Goal: Task Accomplishment & Management: Use online tool/utility

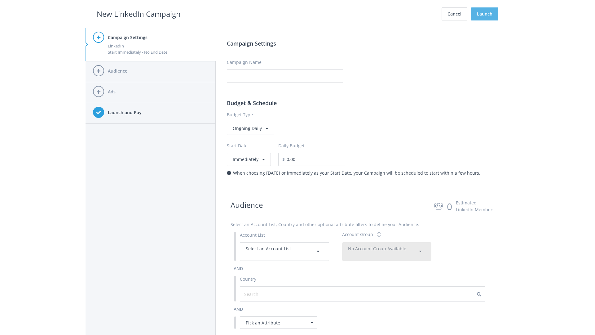
click at [485, 14] on button "Launch" at bounding box center [484, 13] width 27 height 13
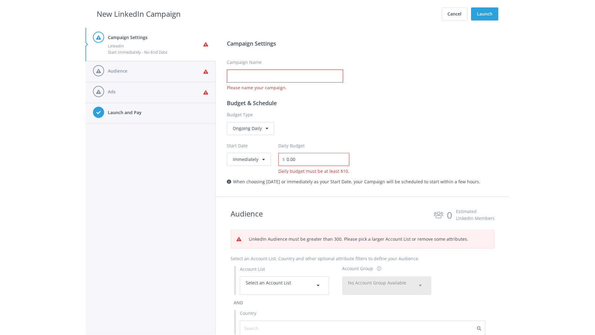
click at [285, 76] on input "Campaign Name" at bounding box center [285, 75] width 116 height 13
click at [139, 14] on h2 "New LinkedIn Campaign" at bounding box center [139, 14] width 84 height 12
type input "Campaign Name"
click at [139, 14] on h2 "New LinkedIn Campaign" at bounding box center [139, 14] width 84 height 12
click at [285, 285] on span "Select an Account List" at bounding box center [268, 283] width 45 height 6
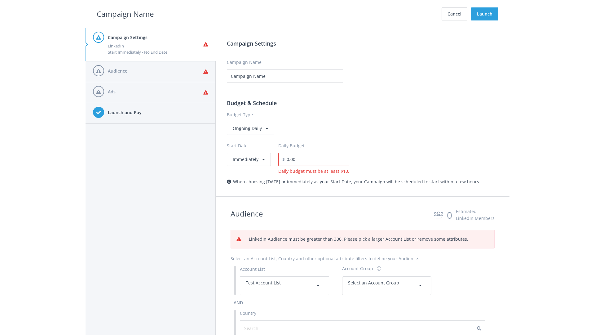
click at [387, 280] on span "Select an Account Group" at bounding box center [373, 283] width 51 height 6
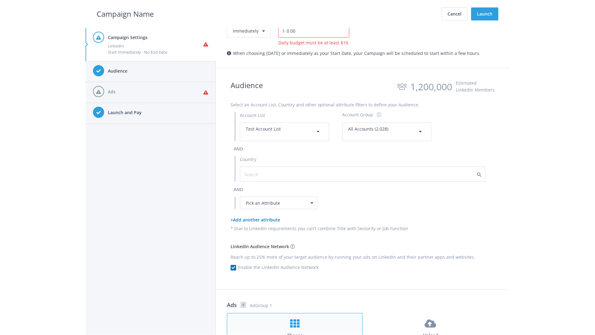
click at [295, 332] on h4 "Choose" at bounding box center [295, 335] width 124 height 7
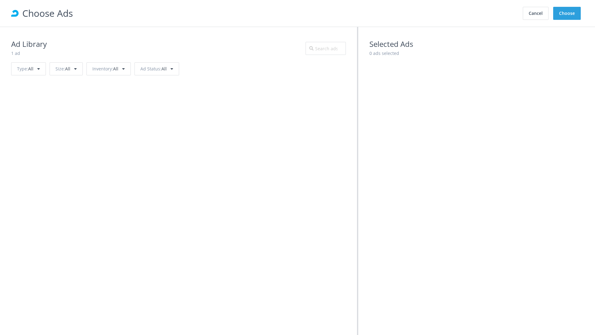
scroll to position [279, 0]
click at [567, 13] on button "Choose" at bounding box center [567, 13] width 28 height 13
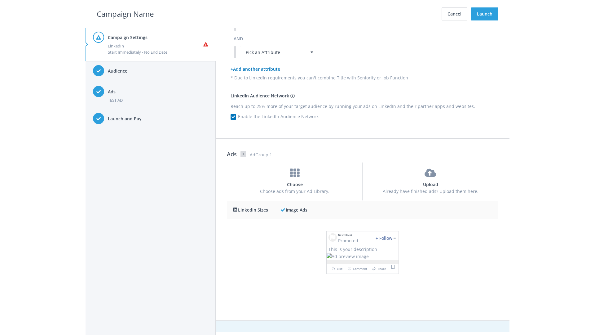
scroll to position [0, 0]
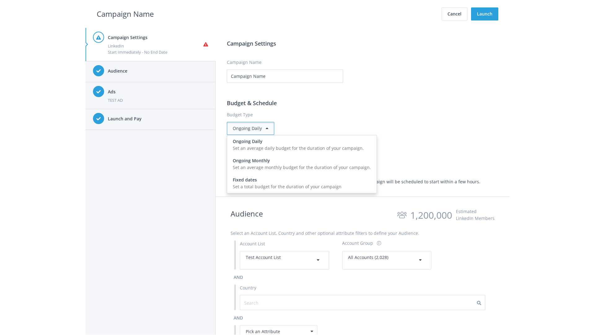
click at [320, 159] on input "0.00" at bounding box center [317, 159] width 64 height 13
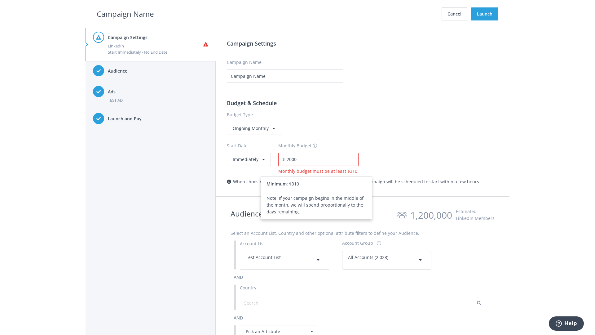
click at [125, 14] on h2 "Campaign Name" at bounding box center [125, 14] width 57 height 12
type input "2,000.00"
click at [248, 159] on button "Immediately" at bounding box center [249, 159] width 44 height 13
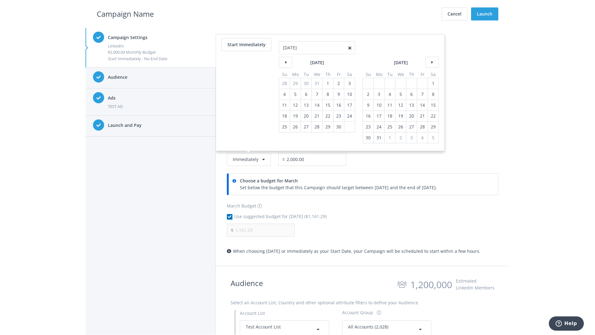
click at [327, 83] on table "April 2021 Su Mo Tu We Th Fr Sa 28 29 30 31 1 2 3 4 5 6 7 8 9 10 11 12 13 14 15…" at bounding box center [317, 97] width 76 height 70
type input "04/01/2021"
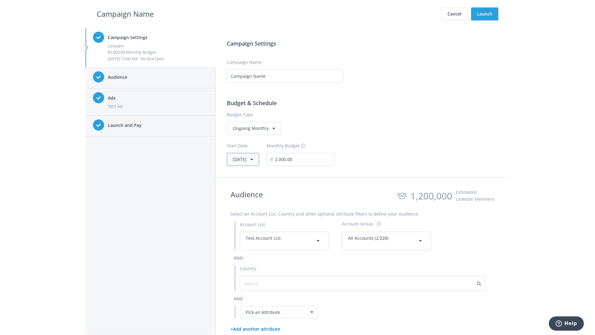
click at [252, 159] on button "Thu, Apr 1, 2021" at bounding box center [243, 159] width 32 height 13
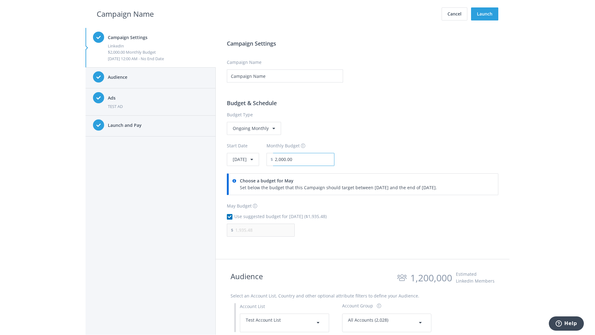
click at [320, 159] on input "2,000.00" at bounding box center [303, 159] width 61 height 13
click at [125, 14] on h2 "Campaign Name" at bounding box center [125, 14] width 57 height 12
type input "2,500.00"
type input "2,419.35"
checkbox input "false"
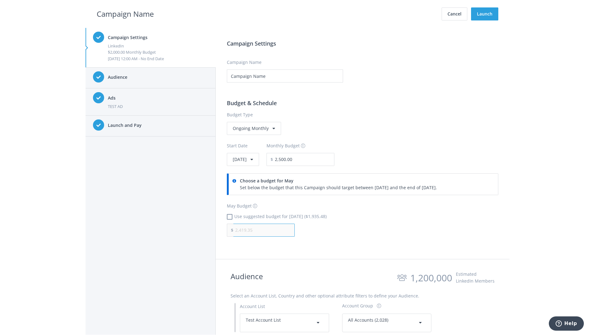
click at [264, 230] on input "2,419.35" at bounding box center [263, 229] width 61 height 13
type input "1,000.00"
click at [125, 14] on h2 "Campaign Name" at bounding box center [125, 14] width 57 height 12
click at [320, 159] on input "2,500.00" at bounding box center [303, 159] width 61 height 13
click at [125, 14] on h2 "Campaign Name" at bounding box center [125, 14] width 57 height 12
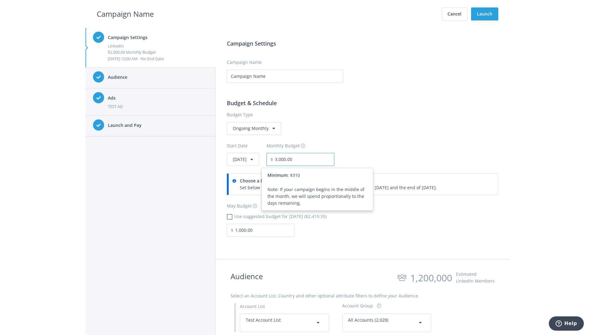
click at [320, 159] on input "3,000.00" at bounding box center [303, 159] width 61 height 13
click at [125, 14] on h2 "Campaign Name" at bounding box center [125, 14] width 57 height 12
type input "2,500.00"
checkbox input "true"
type input "2,419.35"
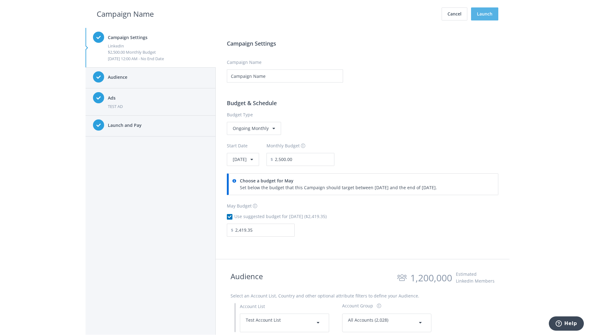
click at [485, 14] on button "Launch" at bounding box center [484, 13] width 27 height 13
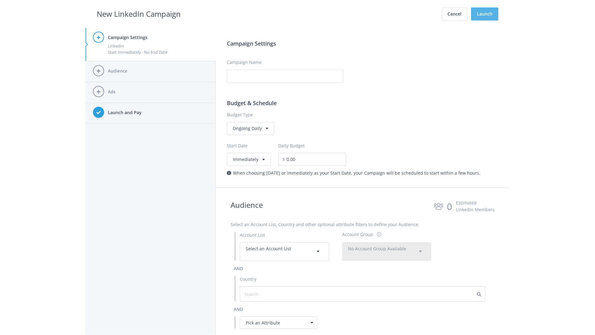
click at [485, 14] on button "Launch" at bounding box center [484, 13] width 27 height 13
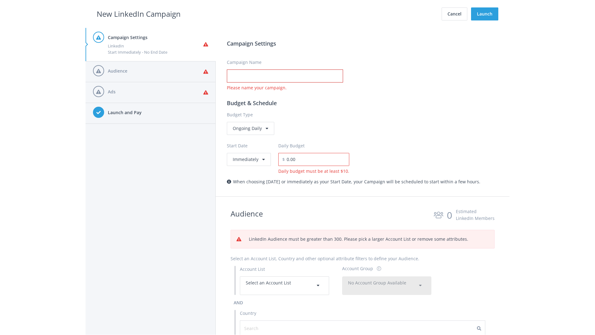
click at [285, 76] on input "Campaign Name" at bounding box center [285, 75] width 116 height 13
click at [139, 14] on h2 "New LinkedIn Campaign" at bounding box center [139, 14] width 84 height 12
type input "Campaign Name"
click at [139, 14] on h2 "New LinkedIn Campaign" at bounding box center [139, 14] width 84 height 12
click at [285, 285] on span "Select an Account List" at bounding box center [268, 283] width 45 height 6
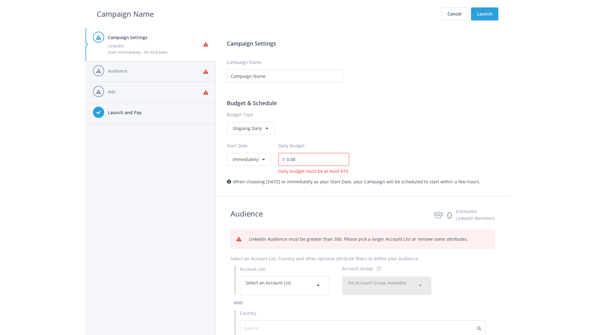
click at [387, 285] on span "No Account Group Available" at bounding box center [377, 283] width 58 height 6
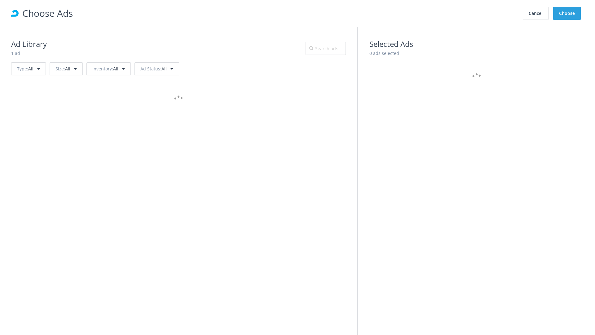
scroll to position [279, 0]
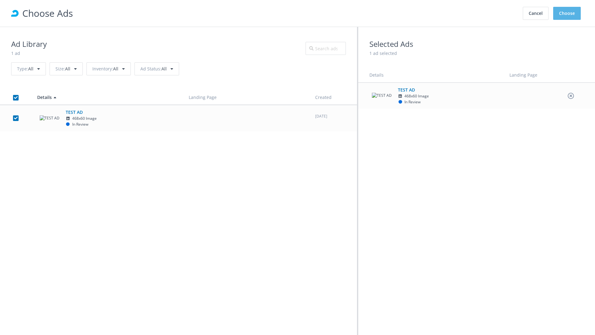
click at [567, 13] on button "Choose" at bounding box center [567, 13] width 28 height 13
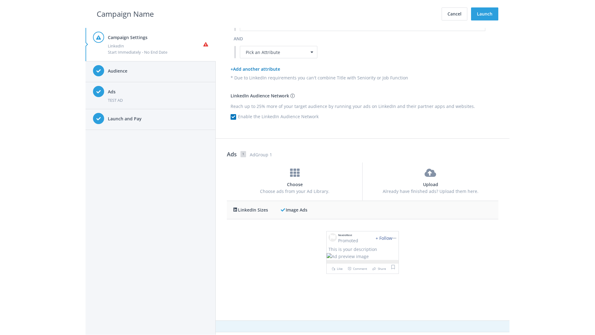
scroll to position [0, 0]
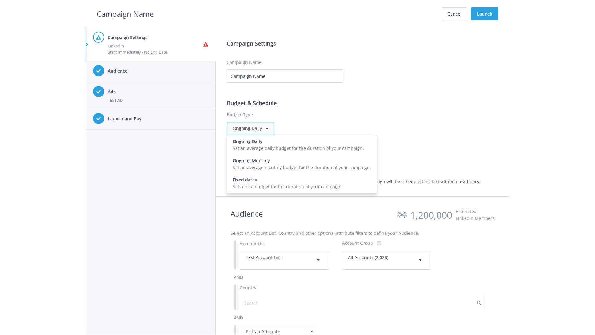
click at [315, 159] on input "0.00" at bounding box center [317, 159] width 64 height 13
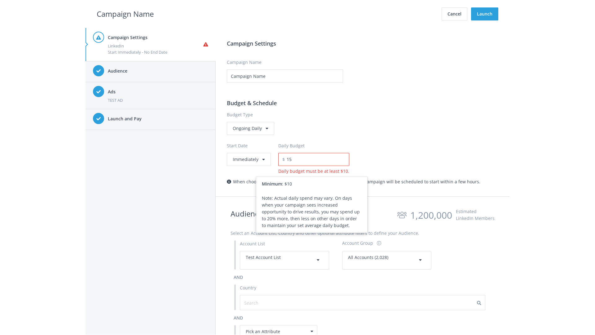
click at [125, 14] on h2 "Campaign Name" at bounding box center [125, 14] width 57 height 12
type input "15.00"
click at [485, 14] on button "Launch" at bounding box center [484, 13] width 27 height 13
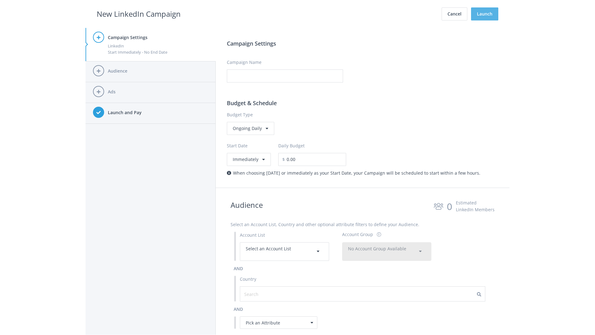
click at [485, 14] on button "Launch" at bounding box center [484, 13] width 27 height 13
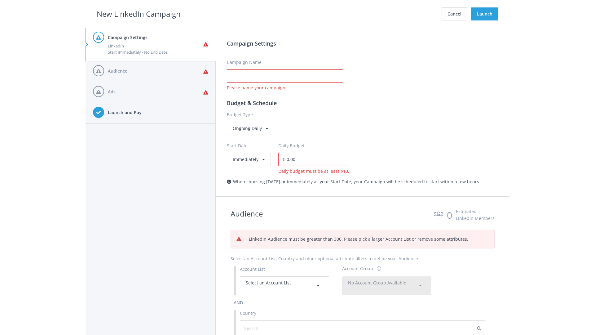
click at [285, 76] on input "Campaign Name" at bounding box center [285, 75] width 116 height 13
click at [139, 14] on h2 "New LinkedIn Campaign" at bounding box center [139, 14] width 84 height 12
type input "Campaign Name"
click at [139, 14] on h2 "New LinkedIn Campaign" at bounding box center [139, 14] width 84 height 12
click at [285, 285] on span "Select an Account List" at bounding box center [268, 283] width 45 height 6
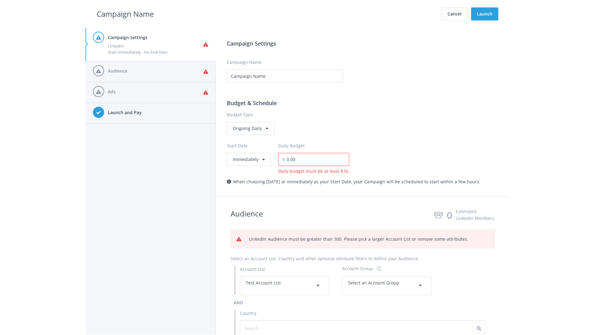
click at [387, 280] on span "Select an Account Group" at bounding box center [373, 283] width 51 height 6
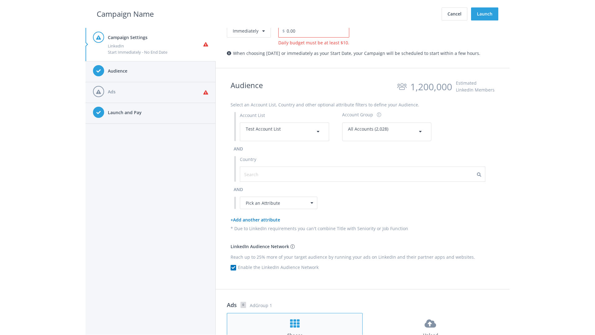
click at [295, 332] on h4 "Choose" at bounding box center [295, 335] width 124 height 7
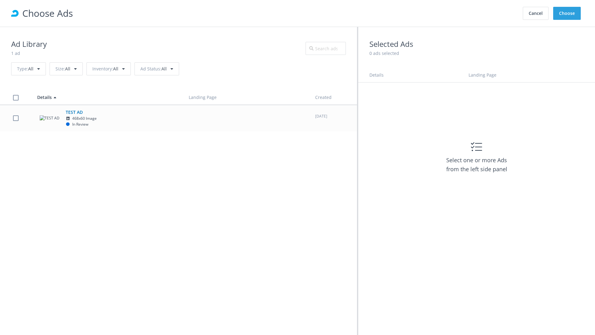
click at [179, 118] on td "TEST AD 468x60 Image In Review" at bounding box center [108, 118] width 152 height 26
checkbox input "true"
click at [567, 13] on button "Choose" at bounding box center [567, 13] width 28 height 13
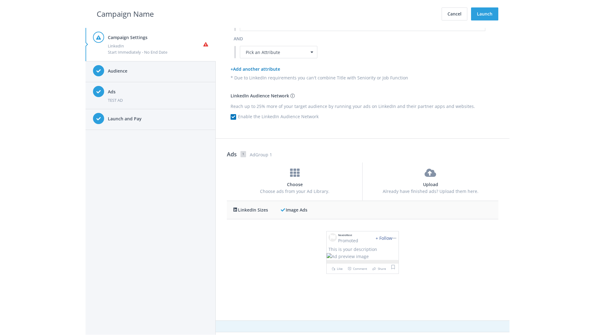
scroll to position [0, 0]
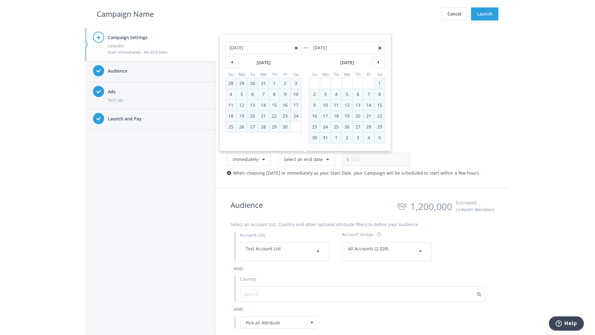
click at [315, 94] on div "2" at bounding box center [315, 94] width 8 height 11
type input "05/02/2021"
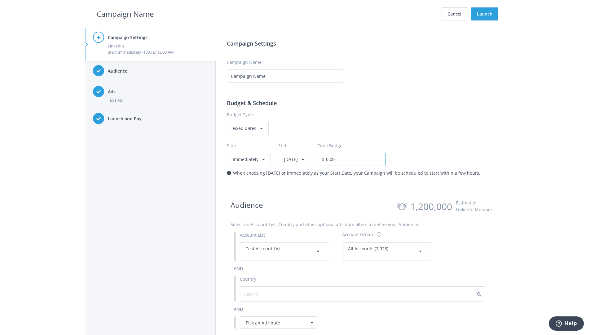
click at [371, 159] on input "0.00" at bounding box center [354, 159] width 61 height 13
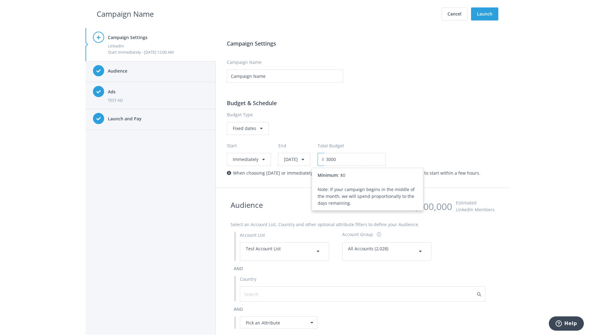
click at [125, 14] on h2 "Campaign Name" at bounding box center [125, 14] width 57 height 12
type input "3,000.00"
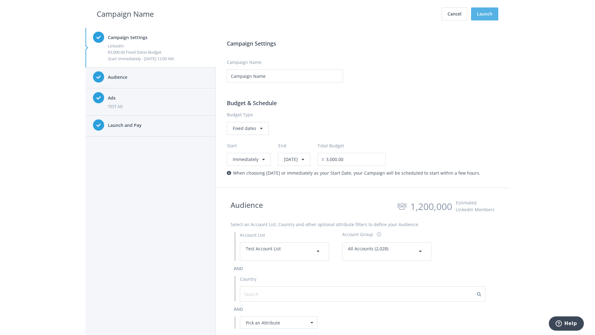
click at [485, 14] on button "Launch" at bounding box center [484, 13] width 27 height 13
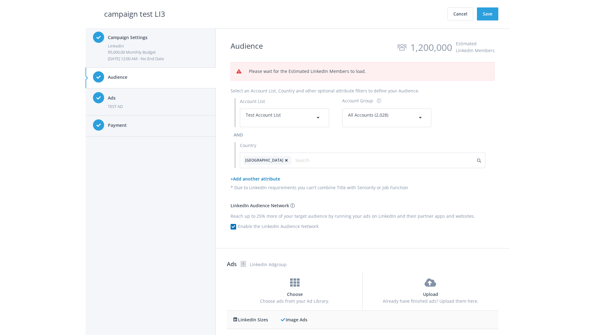
scroll to position [200, 0]
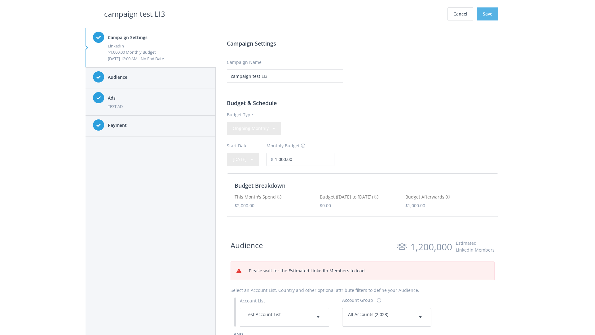
click at [488, 14] on button "Save" at bounding box center [487, 13] width 21 height 13
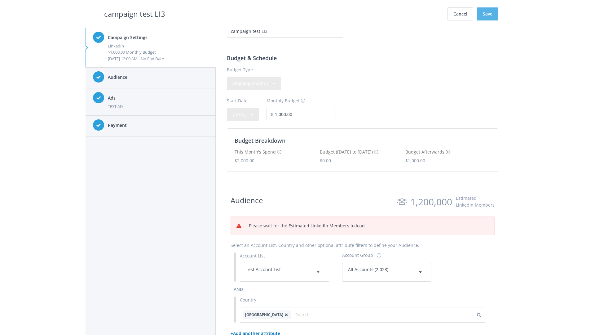
scroll to position [159, 0]
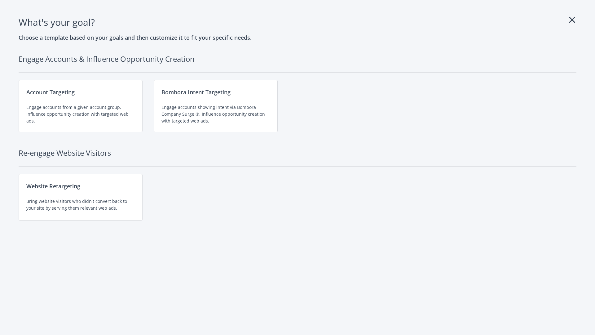
click at [81, 106] on div "Engage accounts from a given account group. Influence opportunity creation with…" at bounding box center [80, 114] width 108 height 20
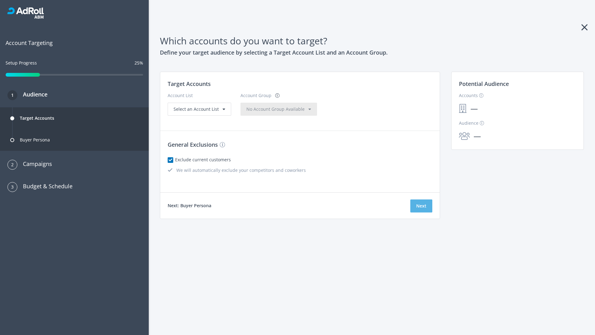
click at [421, 206] on button "Next" at bounding box center [421, 205] width 22 height 13
click at [199, 112] on span "Select an Account List" at bounding box center [196, 109] width 45 height 6
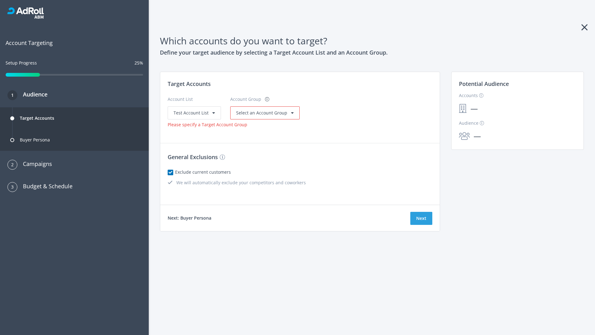
click at [263, 113] on span "Select an Account Group" at bounding box center [261, 113] width 51 height 6
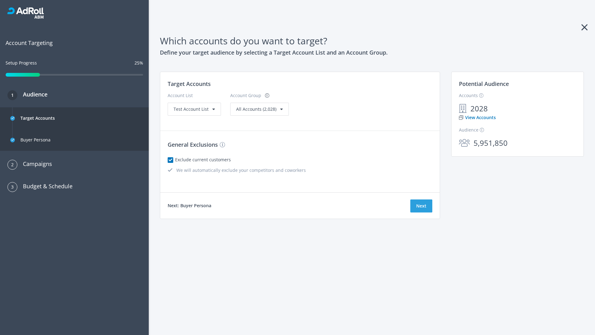
click at [477, 117] on link "View Accounts" at bounding box center [477, 117] width 37 height 7
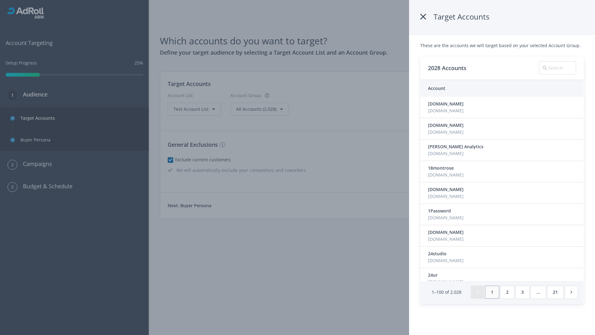
click at [423, 17] on icon at bounding box center [423, 16] width 6 height 11
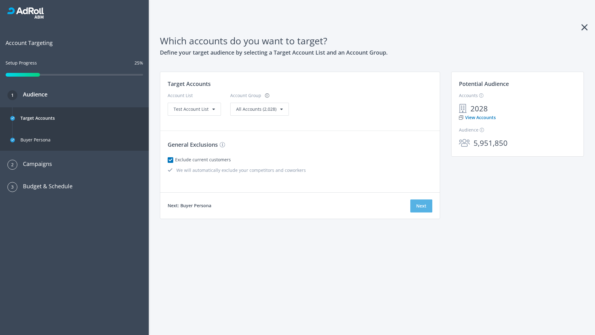
click at [421, 206] on button "Next" at bounding box center [421, 205] width 22 height 13
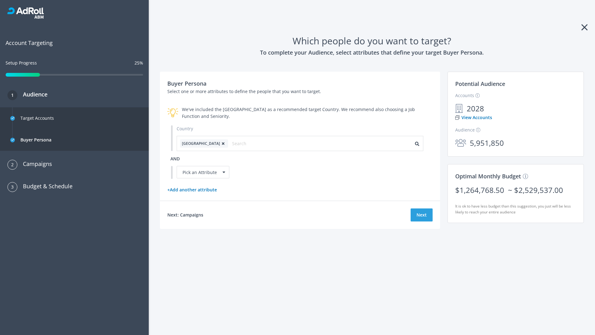
click at [220, 143] on icon at bounding box center [223, 144] width 6 height 4
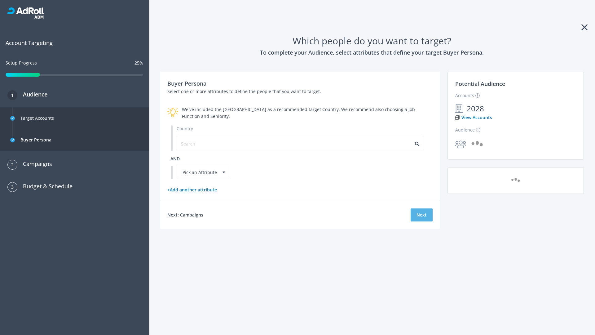
click at [422, 214] on button "Next" at bounding box center [422, 214] width 22 height 13
click at [205, 143] on input "text" at bounding box center [208, 143] width 55 height 7
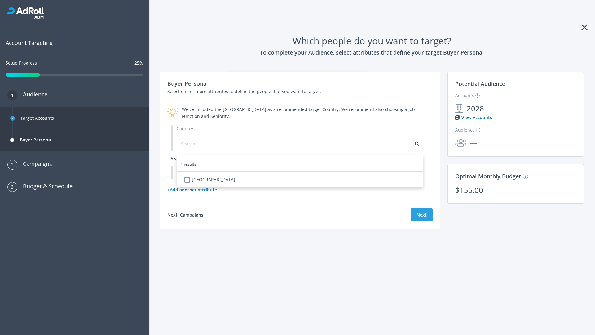
click at [302, 180] on li "[GEOGRAPHIC_DATA]" at bounding box center [302, 180] width 242 height 12
checkbox input "true"
click at [175, 158] on span "and" at bounding box center [174, 159] width 9 height 6
click at [203, 172] on div "Pick an Attribute" at bounding box center [203, 172] width 53 height 12
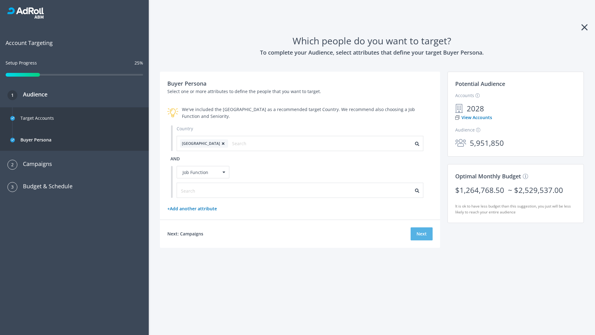
click at [422, 234] on button "Next" at bounding box center [422, 233] width 22 height 13
click at [205, 190] on input "text" at bounding box center [208, 190] width 55 height 7
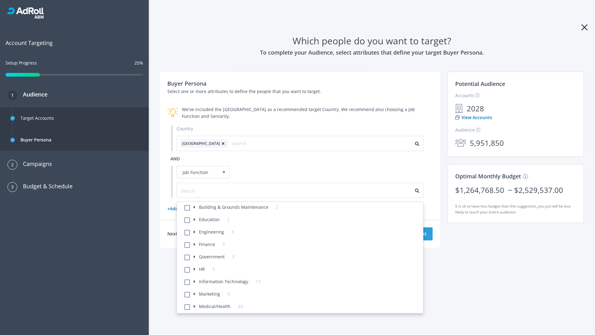
click at [302, 208] on li "Building & Grounds Maintenance 2" at bounding box center [302, 208] width 242 height 12
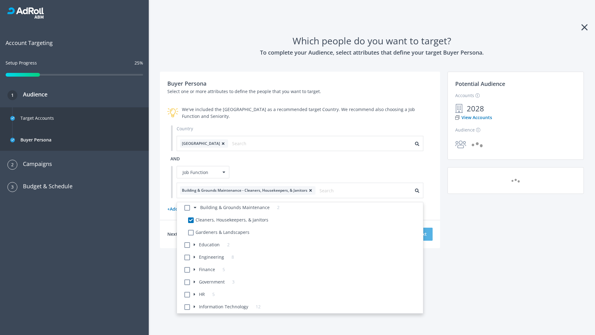
click at [422, 234] on button "Next" at bounding box center [422, 234] width 22 height 13
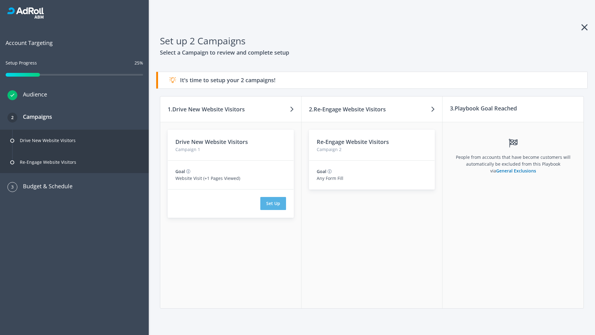
click at [273, 203] on button "Set Up" at bounding box center [273, 203] width 26 height 13
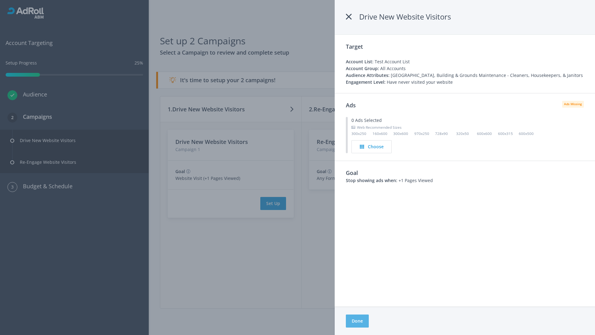
click at [357, 321] on button "Done" at bounding box center [357, 320] width 23 height 13
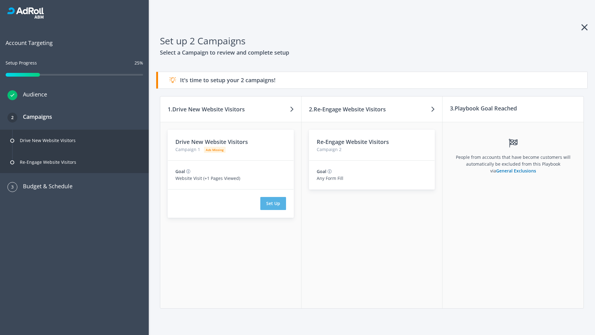
click at [273, 203] on button "Set Up" at bounding box center [273, 203] width 26 height 13
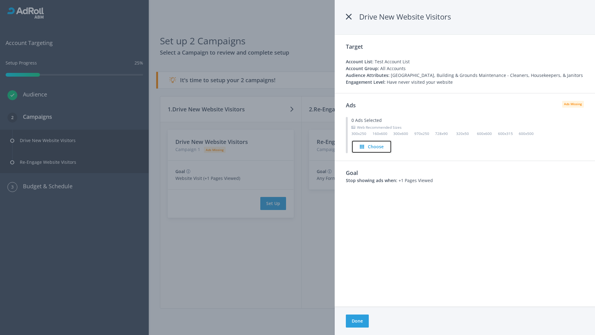
click at [372, 146] on h4 "Choose" at bounding box center [376, 146] width 16 height 7
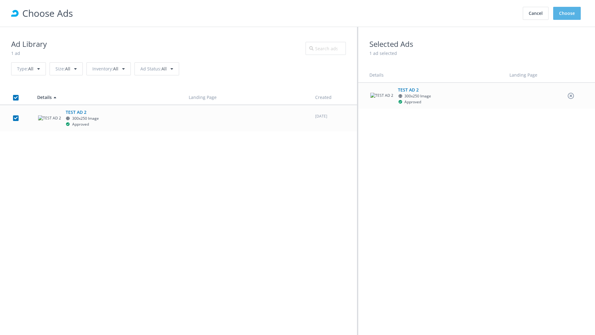
click at [567, 13] on button "Choose" at bounding box center [567, 13] width 28 height 13
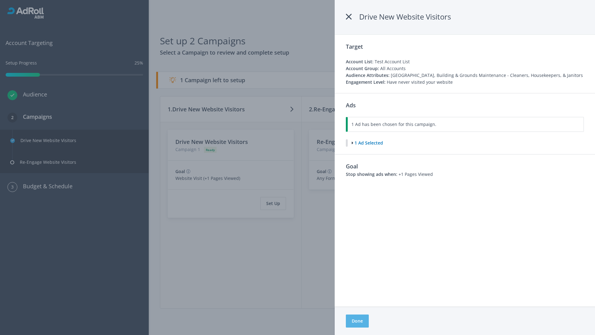
click at [357, 321] on button "Done" at bounding box center [357, 320] width 23 height 13
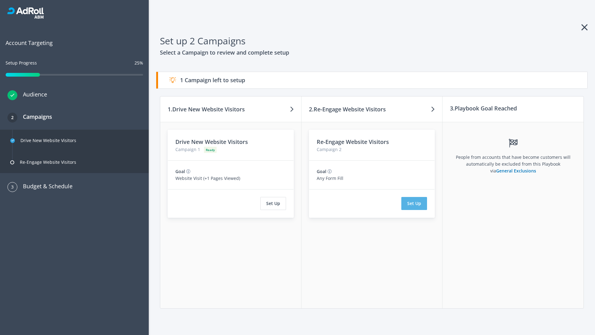
click at [414, 203] on button "Set Up" at bounding box center [414, 203] width 26 height 13
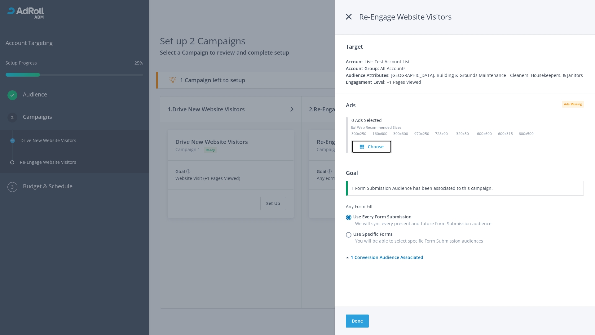
click at [372, 146] on h4 "Choose" at bounding box center [376, 146] width 16 height 7
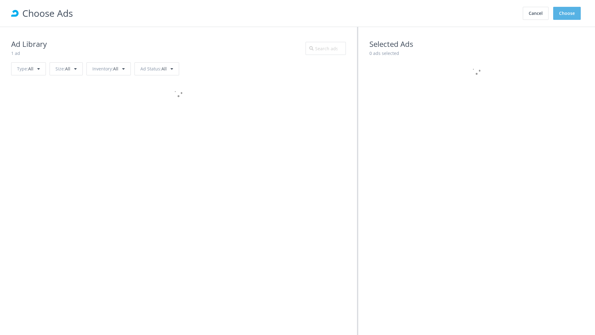
click at [567, 13] on button "Choose" at bounding box center [567, 13] width 28 height 13
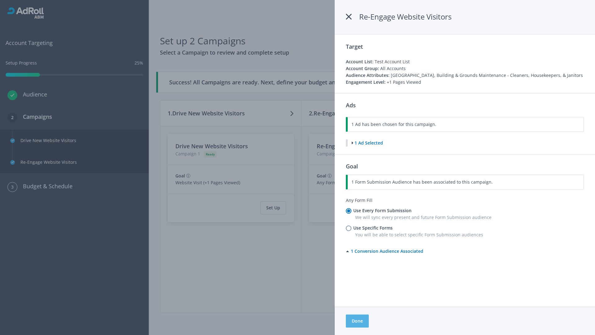
click at [357, 321] on button "Done" at bounding box center [357, 320] width 23 height 13
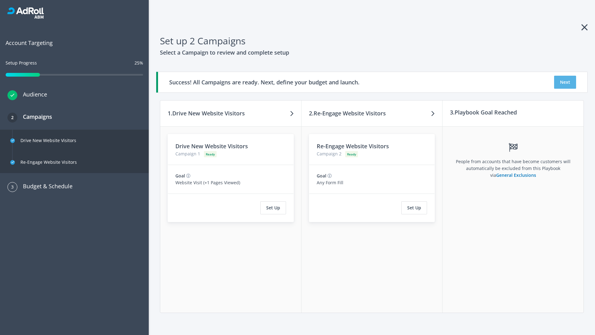
click at [565, 82] on button "Next" at bounding box center [565, 82] width 22 height 13
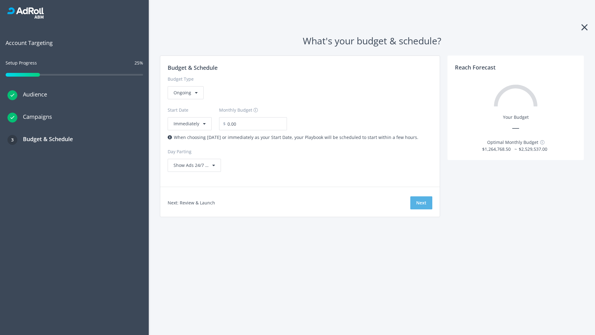
click at [421, 203] on button "Next" at bounding box center [421, 202] width 22 height 13
click at [185, 99] on div "Ongoing" at bounding box center [186, 92] width 36 height 13
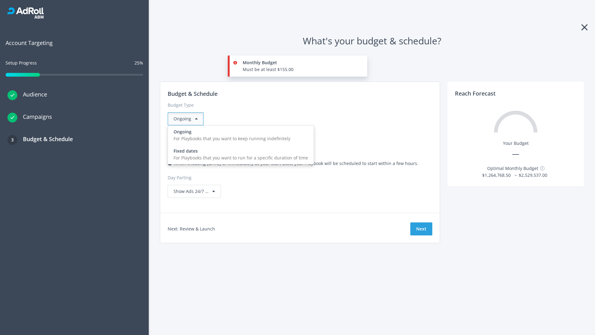
click at [239, 154] on div "For Playbooks that you want to run for a specific duration of time" at bounding box center [241, 157] width 135 height 7
click at [188, 119] on div "Ongoing" at bounding box center [186, 118] width 36 height 13
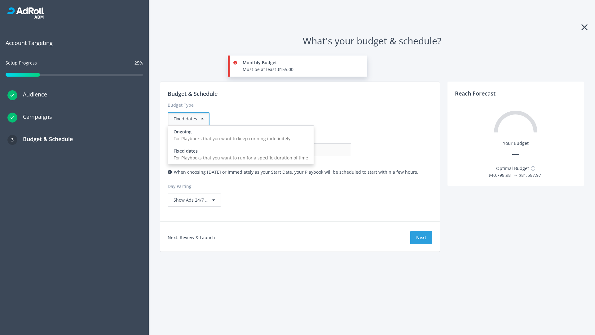
click at [239, 135] on div "For Playbooks that you want to keep running indefinitely" at bounding box center [241, 138] width 135 height 7
click at [290, 150] on input "0.00" at bounding box center [320, 149] width 61 height 13
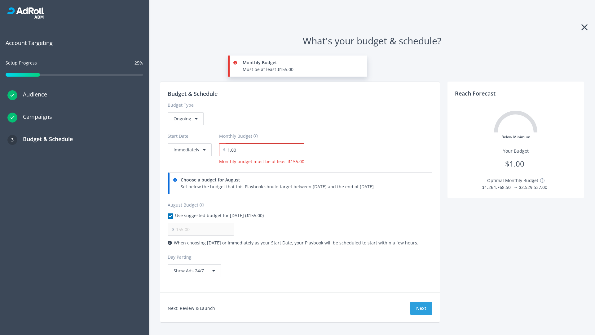
click at [263, 150] on input "1.00" at bounding box center [265, 149] width 79 height 13
type input "1,000.00"
click at [189, 143] on button "Immediately" at bounding box center [190, 149] width 44 height 13
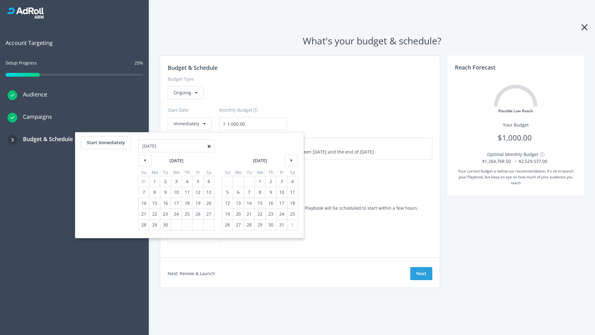
click at [227, 192] on div "5" at bounding box center [227, 192] width 8 height 11
type input "870.97"
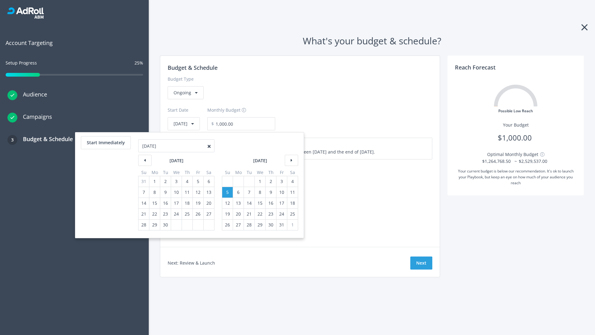
click at [259, 181] on div "1" at bounding box center [260, 181] width 8 height 11
click at [105, 143] on button "Start Immediately" at bounding box center [106, 142] width 50 height 13
type input "08/26/2025"
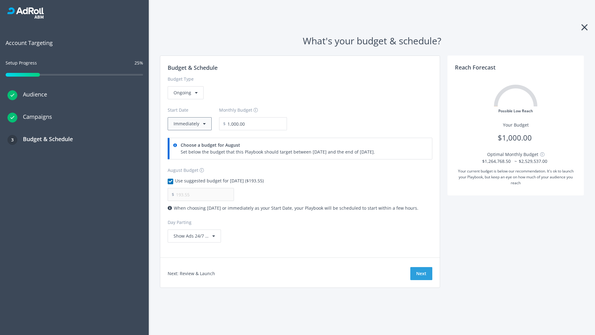
click at [189, 124] on button "Immediately" at bounding box center [190, 123] width 44 height 13
click at [421, 273] on button "Next" at bounding box center [421, 273] width 22 height 13
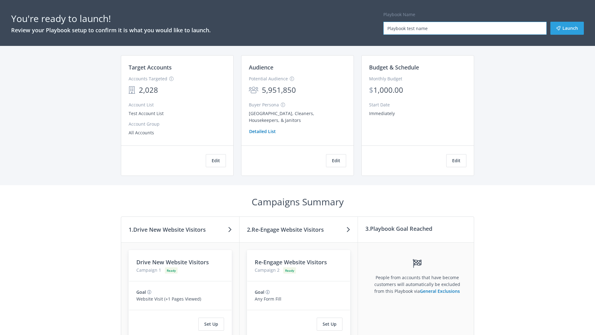
type input "Playbook test name"
click at [567, 28] on button "Launch" at bounding box center [566, 28] width 33 height 13
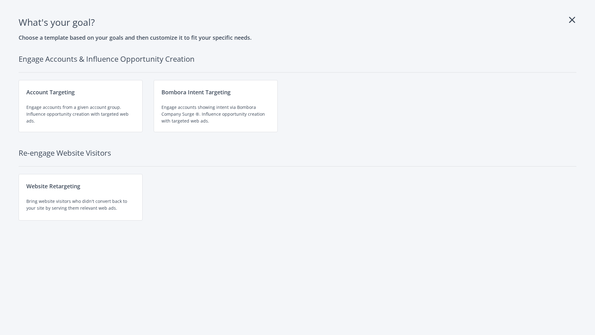
click at [216, 106] on div "Engage accounts showing intent via Bombora Company Surge ®. Influence opportuni…" at bounding box center [215, 114] width 108 height 20
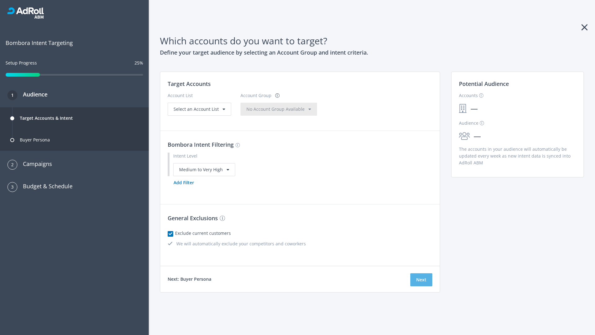
click at [421, 279] on button "Next" at bounding box center [421, 279] width 22 height 13
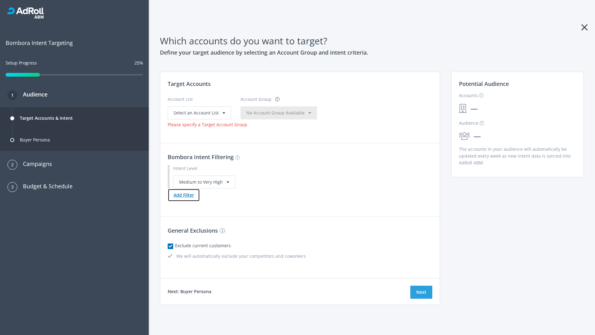
click at [183, 195] on button "Add Filter" at bounding box center [184, 194] width 32 height 13
click at [421, 298] on button "Next" at bounding box center [421, 291] width 22 height 13
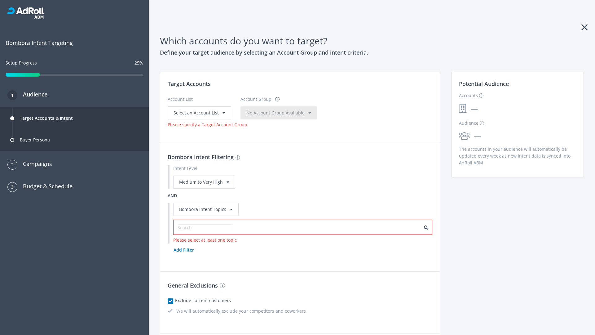
scroll to position [10, 0]
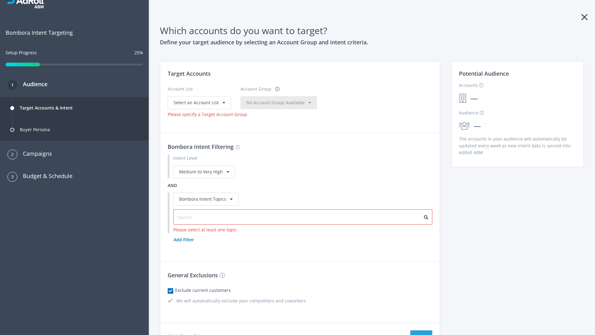
click at [202, 217] on input "text" at bounding box center [205, 217] width 55 height 7
click at [199, 102] on span "Select an Account List" at bounding box center [196, 102] width 45 height 6
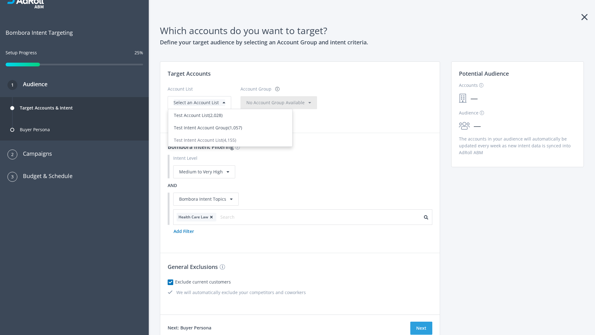
click at [230, 127] on span "(1,057)" at bounding box center [235, 128] width 14 height 6
click at [282, 102] on span "No Account Group Available" at bounding box center [275, 102] width 58 height 6
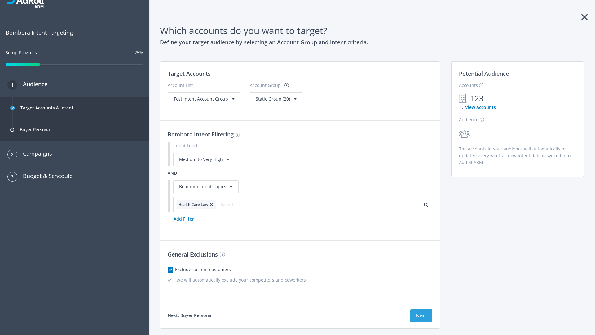
scroll to position [0, 0]
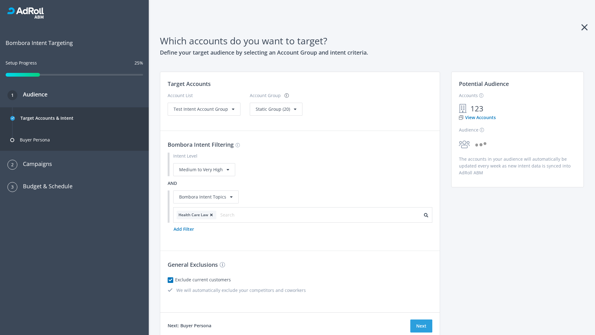
click at [274, 109] on span "Static Group (20)" at bounding box center [273, 109] width 34 height 6
click at [203, 109] on span "Test Intent Account Group" at bounding box center [201, 109] width 55 height 6
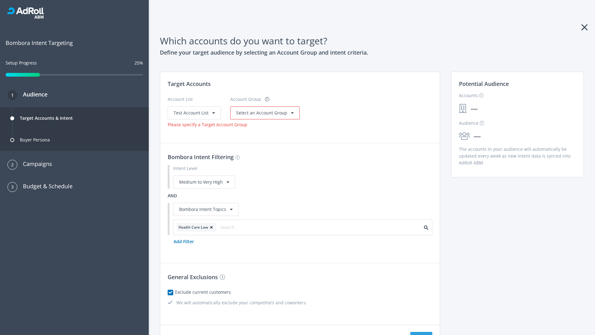
click at [263, 113] on span "Select an Account Group" at bounding box center [261, 113] width 51 height 6
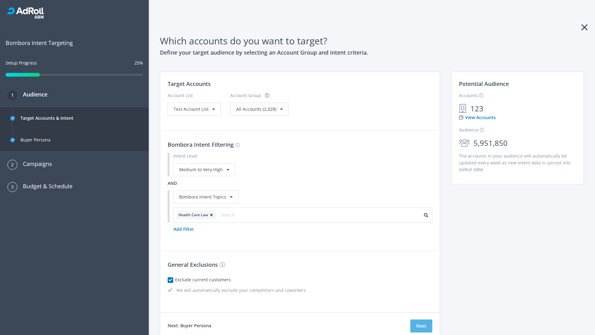
click at [421, 326] on button "Next" at bounding box center [421, 325] width 22 height 13
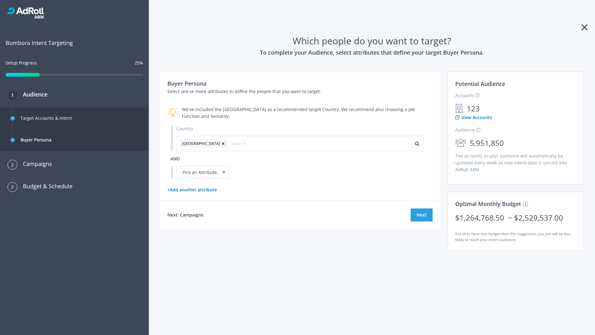
click at [220, 143] on icon at bounding box center [223, 144] width 6 height 4
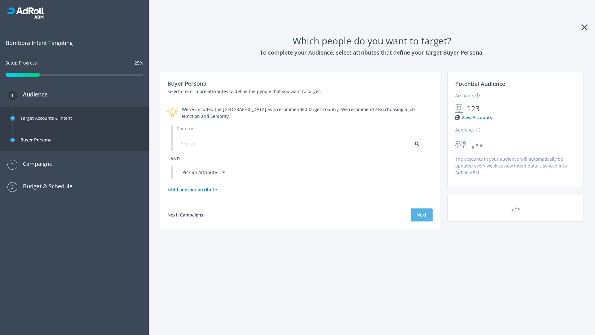
click at [422, 214] on button "Next" at bounding box center [422, 214] width 22 height 13
click at [205, 143] on input "text" at bounding box center [208, 143] width 55 height 7
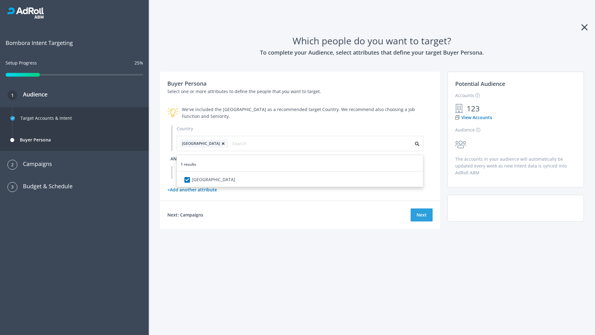
click at [175, 158] on span "and" at bounding box center [174, 159] width 9 height 6
click at [203, 172] on div "Pick an Attribute" at bounding box center [203, 172] width 53 height 12
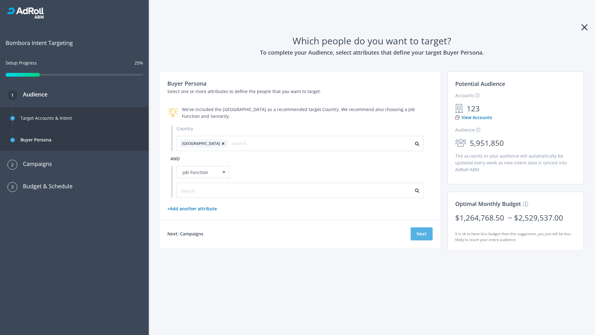
click at [422, 234] on button "Next" at bounding box center [422, 233] width 22 height 13
click at [205, 190] on input "text" at bounding box center [208, 190] width 55 height 7
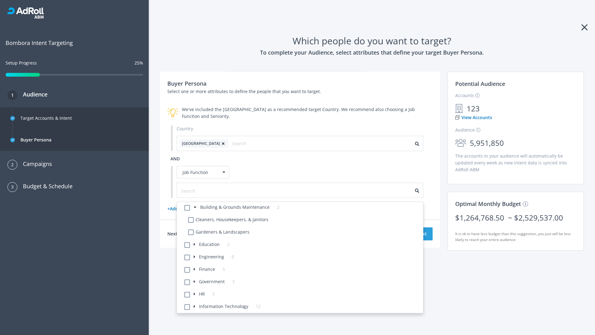
click at [304, 220] on li "Cleaners, Housekeepers, & Janitors" at bounding box center [303, 220] width 239 height 12
checkbox Janitors-6 "true"
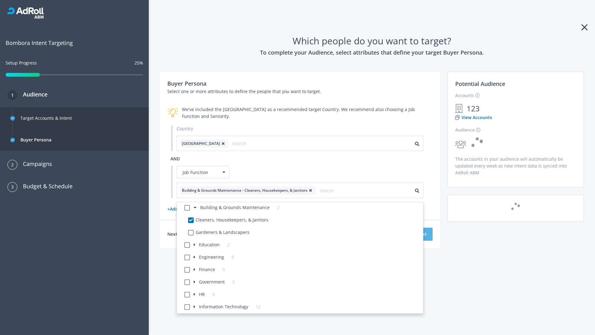
click at [422, 234] on button "Next" at bounding box center [422, 234] width 22 height 13
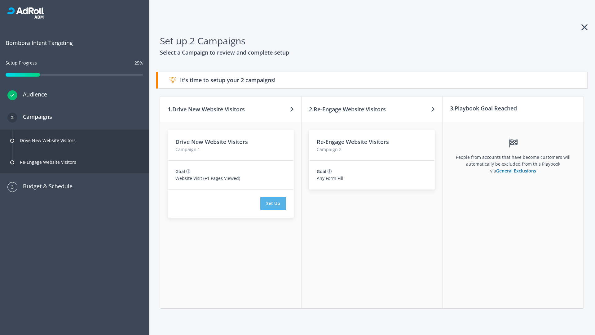
click at [273, 203] on button "Set Up" at bounding box center [273, 203] width 26 height 13
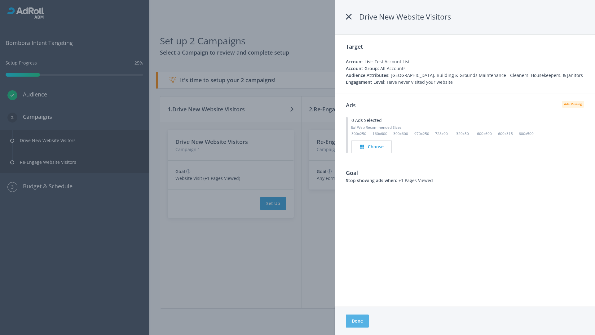
click at [357, 321] on button "Done" at bounding box center [357, 320] width 23 height 13
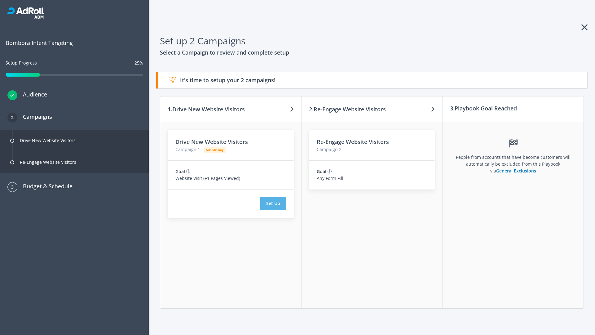
click at [273, 203] on button "Set Up" at bounding box center [273, 203] width 26 height 13
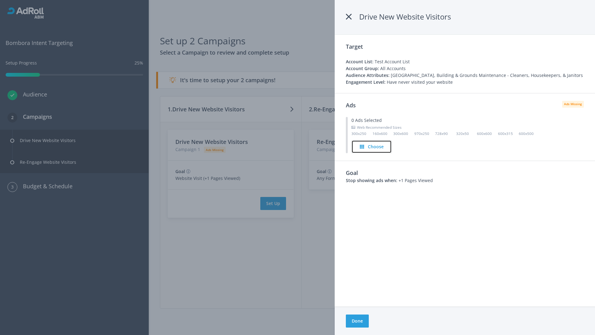
click at [372, 146] on h4 "Choose" at bounding box center [376, 146] width 16 height 7
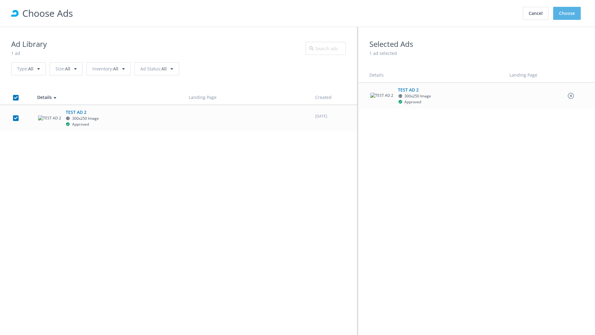
click at [567, 13] on button "Choose" at bounding box center [567, 13] width 28 height 13
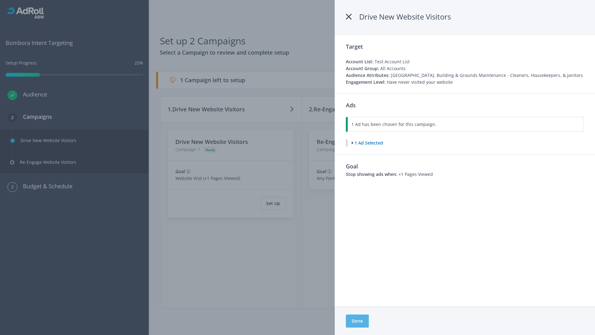
click at [357, 321] on button "Done" at bounding box center [357, 320] width 23 height 13
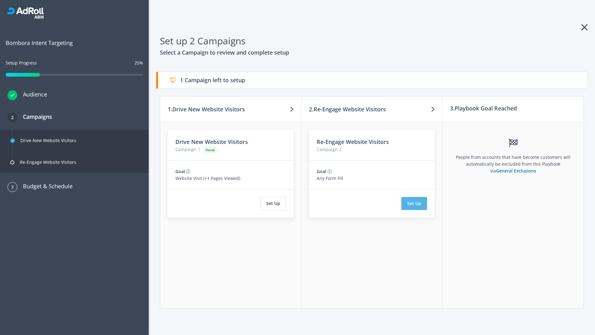
click at [414, 203] on button "Set Up" at bounding box center [414, 203] width 26 height 13
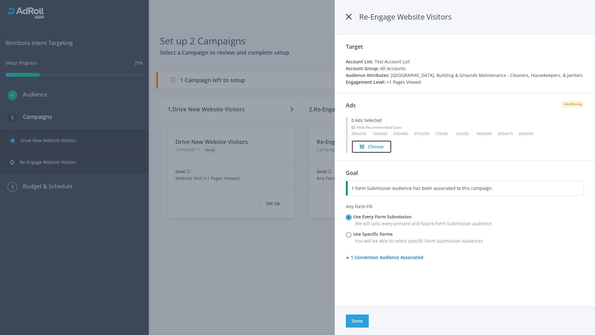
click at [372, 146] on h4 "Choose" at bounding box center [376, 146] width 16 height 7
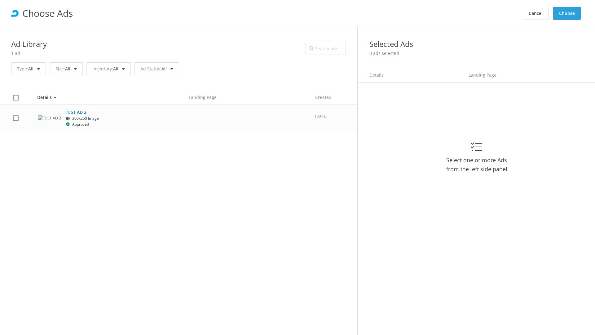
click at [15, 118] on label at bounding box center [16, 118] width 6 height 6
checkbox input "true"
click at [567, 13] on button "Choose" at bounding box center [567, 13] width 28 height 13
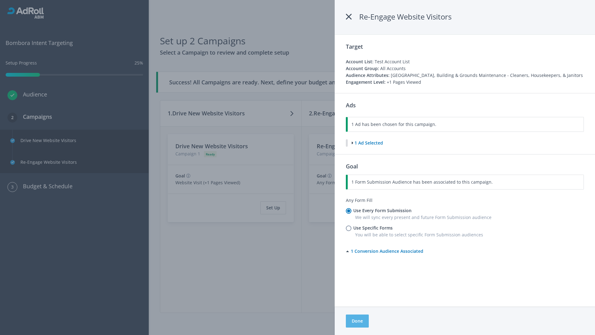
click at [357, 321] on button "Done" at bounding box center [357, 320] width 23 height 13
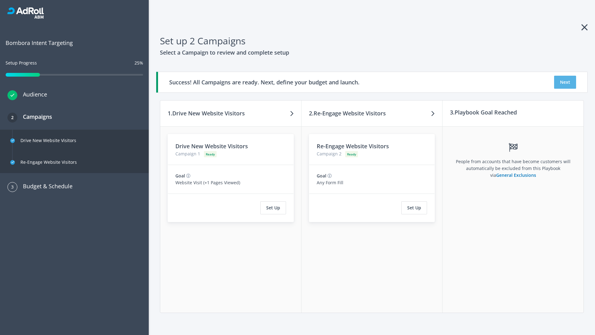
click at [565, 82] on button "Next" at bounding box center [565, 82] width 22 height 13
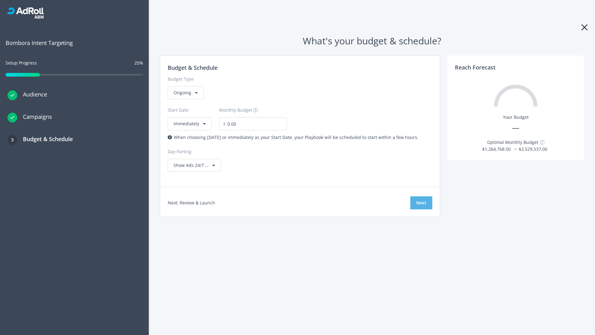
click at [421, 203] on button "Next" at bounding box center [421, 202] width 22 height 13
click at [185, 99] on div "Ongoing" at bounding box center [186, 92] width 36 height 13
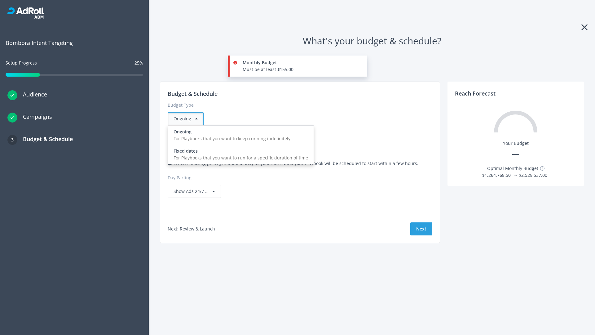
click at [239, 154] on div "For Playbooks that you want to run for a specific duration of time" at bounding box center [241, 157] width 135 height 7
click at [188, 119] on div "Ongoing" at bounding box center [186, 118] width 36 height 13
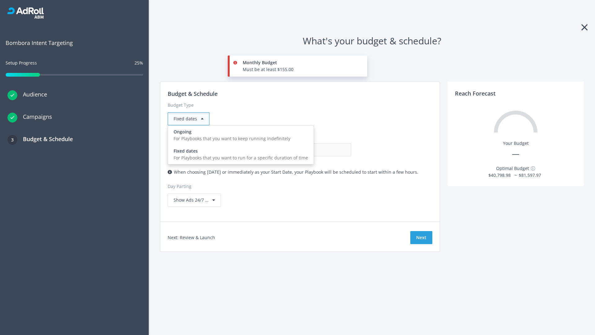
click at [239, 135] on div "For Playbooks that you want to keep running indefinitely" at bounding box center [241, 138] width 135 height 7
click at [290, 150] on input "0.00" at bounding box center [320, 149] width 61 height 13
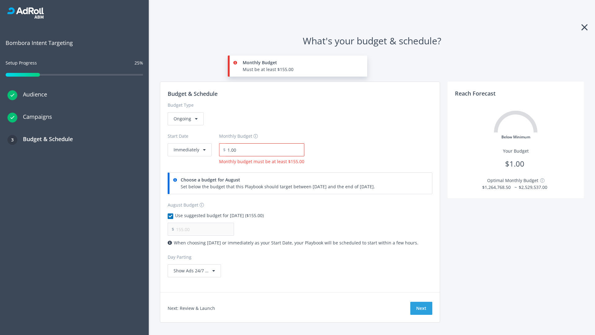
click at [263, 150] on input "1.00" at bounding box center [265, 149] width 79 height 13
type input "1,000.00"
click at [189, 143] on button "Immediately" at bounding box center [190, 149] width 44 height 13
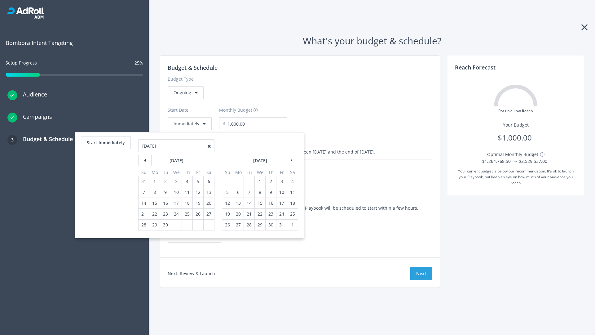
click at [227, 192] on div "5" at bounding box center [227, 192] width 8 height 11
type input "870.97"
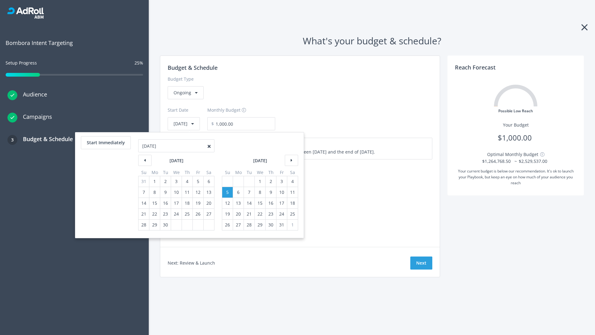
click at [259, 181] on div "1" at bounding box center [260, 181] width 8 height 11
click at [105, 143] on button "Start Immediately" at bounding box center [106, 142] width 50 height 13
type input "[DATE]"
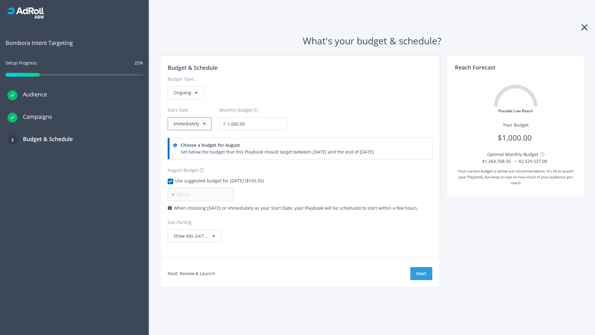
click at [189, 124] on button "Immediately" at bounding box center [190, 123] width 44 height 13
click at [421, 273] on button "Next" at bounding box center [421, 273] width 22 height 13
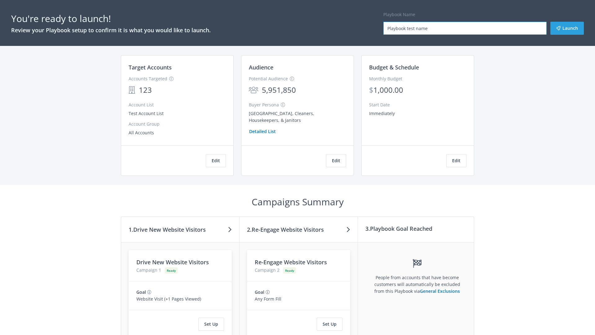
type input "Playbook test name"
click at [567, 28] on button "Launch" at bounding box center [566, 28] width 33 height 13
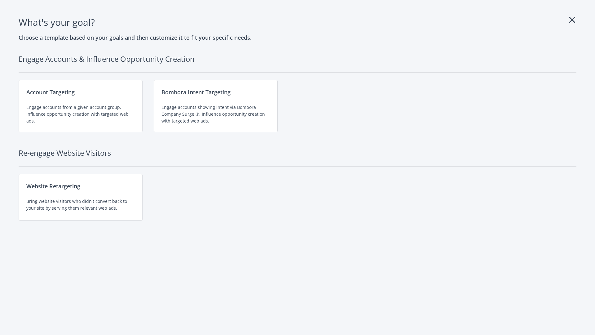
click at [81, 197] on div "Website Retargeting Bring website visitors who didn't convert back to your site…" at bounding box center [81, 197] width 124 height 46
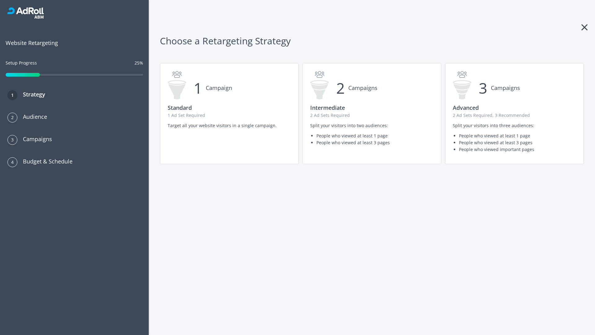
click at [515, 113] on p "2 Ad Sets Required, 3 Recommended" at bounding box center [514, 115] width 123 height 7
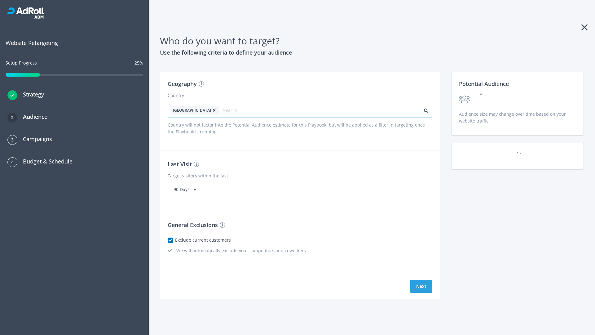
click at [233, 110] on input "text" at bounding box center [250, 110] width 55 height 9
type input "[GEOGRAPHIC_DATA]"
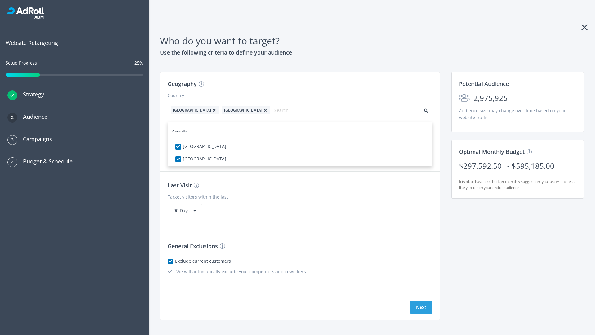
click at [211, 110] on icon at bounding box center [214, 110] width 6 height 4
checkbox input "false"
click at [421, 301] on button "Next" at bounding box center [421, 307] width 22 height 13
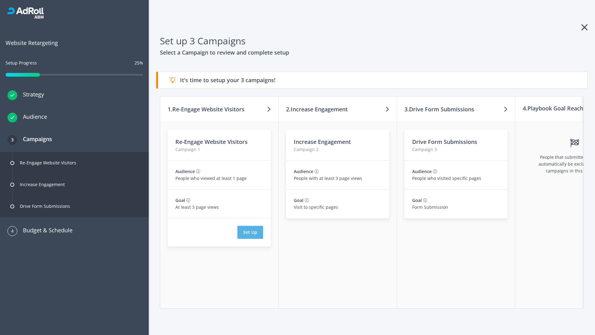
click at [250, 232] on button "Set Up" at bounding box center [250, 232] width 26 height 13
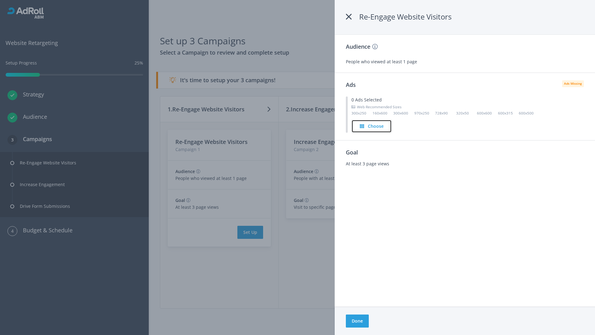
click at [372, 126] on h4 "Choose" at bounding box center [376, 126] width 16 height 7
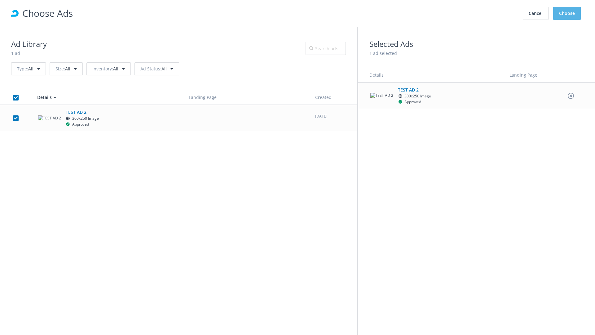
click at [567, 13] on button "Choose" at bounding box center [567, 13] width 28 height 13
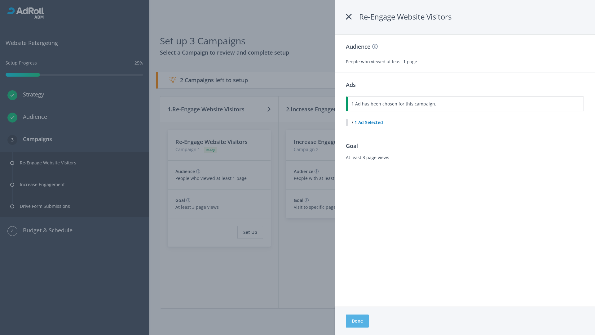
click at [357, 321] on button "Done" at bounding box center [357, 320] width 23 height 13
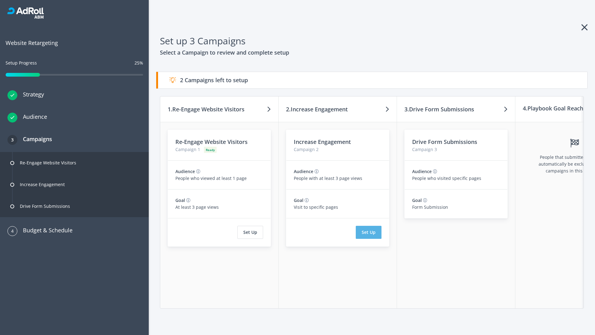
click at [369, 232] on button "Set Up" at bounding box center [369, 232] width 26 height 13
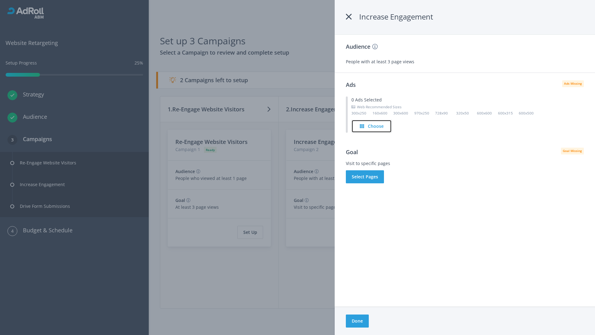
click at [372, 126] on h4 "Choose" at bounding box center [376, 126] width 16 height 7
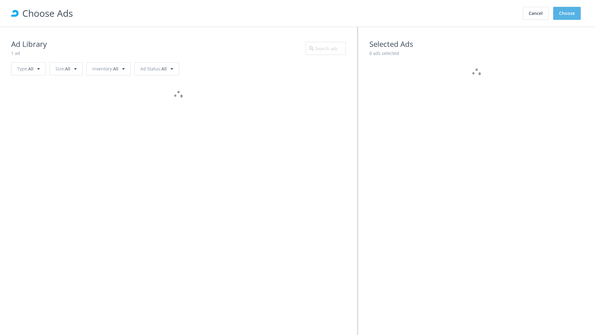
click at [567, 13] on button "Choose" at bounding box center [567, 13] width 28 height 13
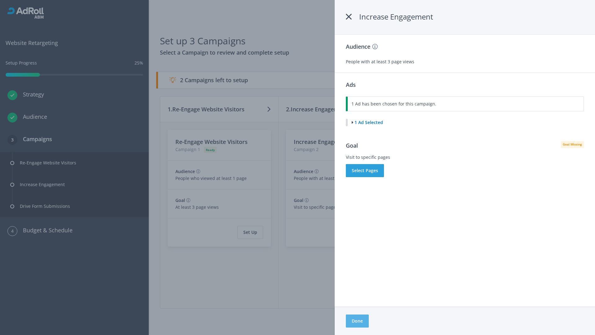
click at [357, 321] on button "Done" at bounding box center [357, 320] width 23 height 13
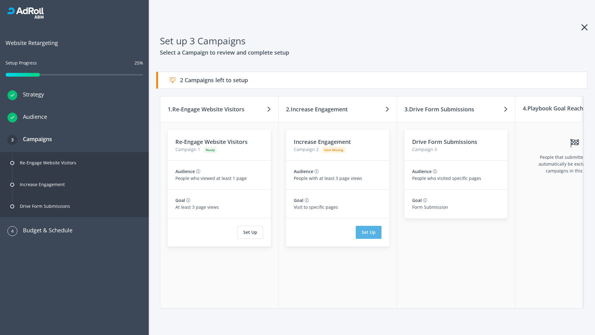
click at [369, 232] on button "Set Up" at bounding box center [369, 232] width 26 height 13
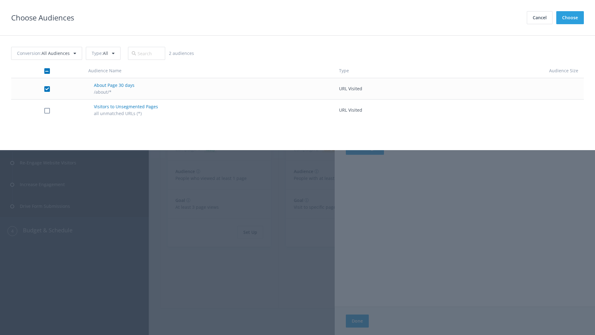
checkbox input "true"
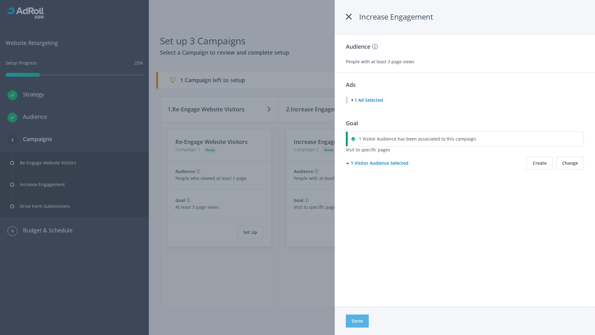
click at [357, 321] on button "Done" at bounding box center [357, 320] width 23 height 13
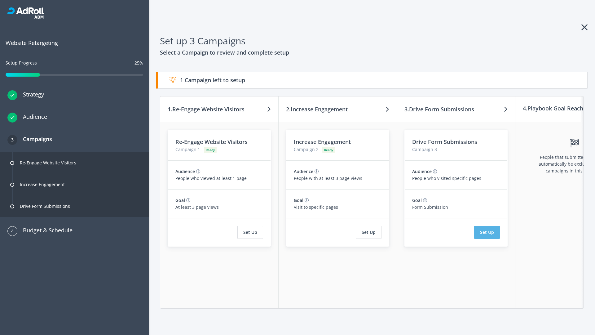
click at [487, 232] on button "Set Up" at bounding box center [487, 232] width 26 height 13
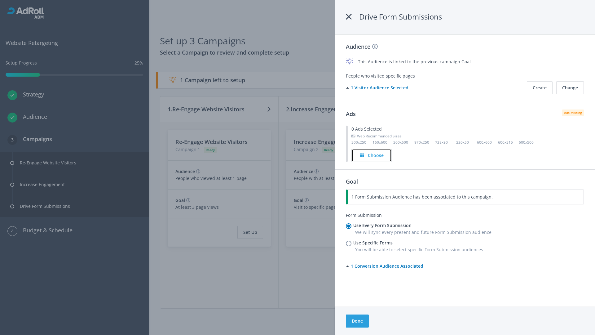
click at [372, 155] on h4 "Choose" at bounding box center [376, 155] width 16 height 7
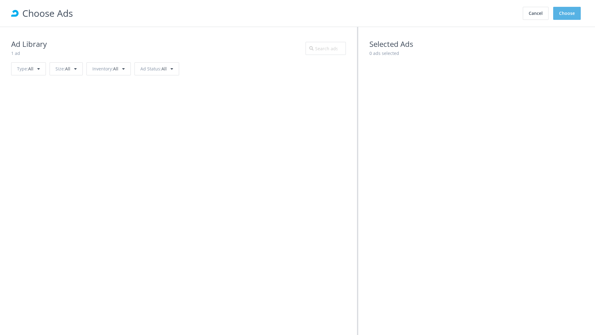
click at [567, 13] on button "Choose" at bounding box center [567, 13] width 28 height 13
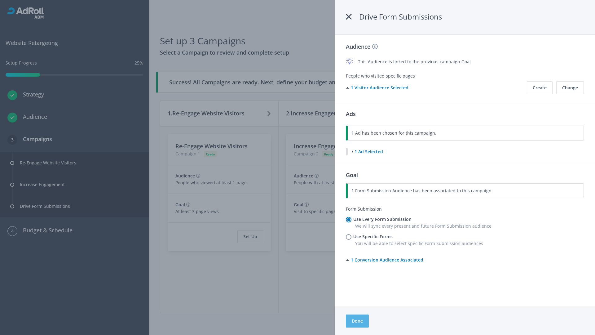
click at [357, 321] on button "Done" at bounding box center [357, 320] width 23 height 13
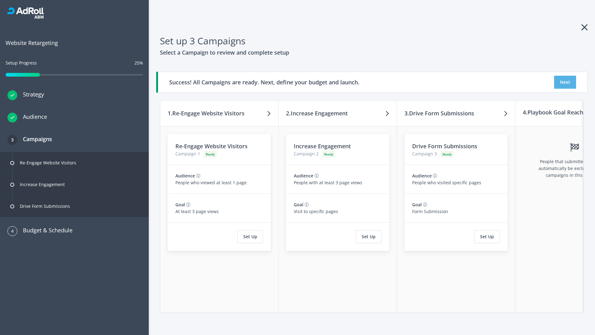
click at [565, 82] on button "Next" at bounding box center [565, 82] width 22 height 13
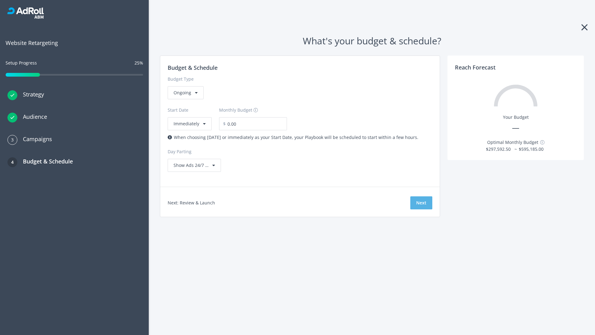
click at [421, 203] on button "Next" at bounding box center [421, 202] width 22 height 13
click at [185, 99] on div "Ongoing" at bounding box center [186, 92] width 36 height 13
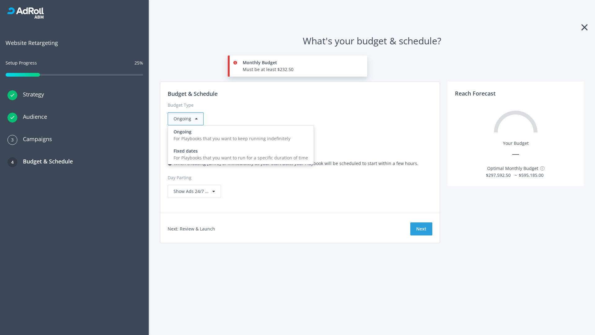
click at [239, 154] on div "For Playbooks that you want to run for a specific duration of time" at bounding box center [241, 157] width 135 height 7
click at [188, 119] on div "Ongoing" at bounding box center [186, 118] width 36 height 13
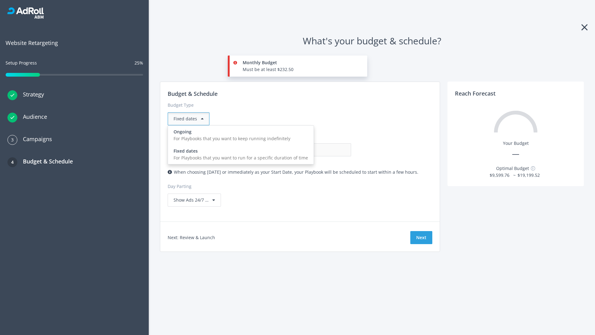
click at [239, 135] on div "For Playbooks that you want to keep running indefinitely" at bounding box center [241, 138] width 135 height 7
click at [290, 150] on input "0.00" at bounding box center [320, 149] width 61 height 13
click at [290, 150] on input "1.00" at bounding box center [320, 149] width 61 height 13
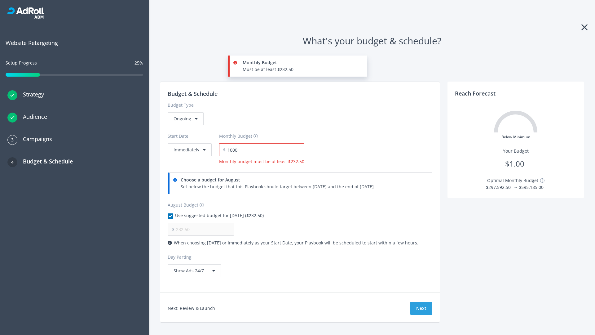
type input "1,000.00"
click at [189, 143] on button "Immediately" at bounding box center [190, 149] width 44 height 13
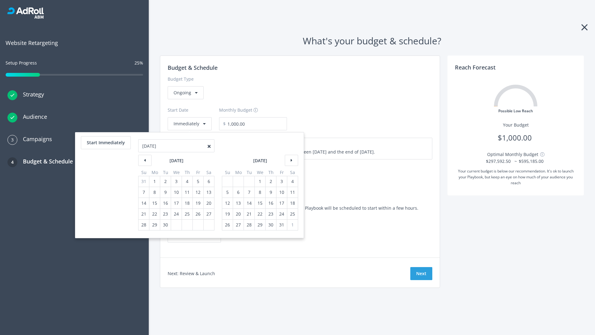
click at [227, 192] on div "5" at bounding box center [227, 192] width 8 height 11
type input "870.97"
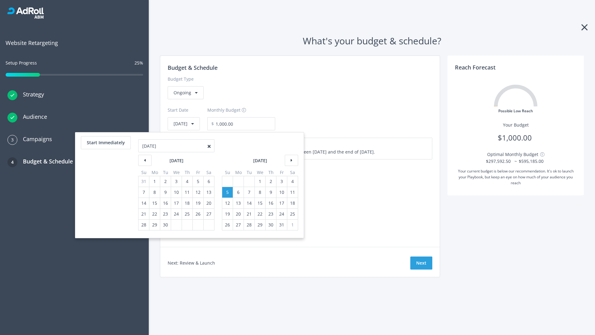
click at [259, 181] on div "1" at bounding box center [260, 181] width 8 height 11
click at [105, 143] on button "Start Immediately" at bounding box center [106, 142] width 50 height 13
type input "08/26/2025"
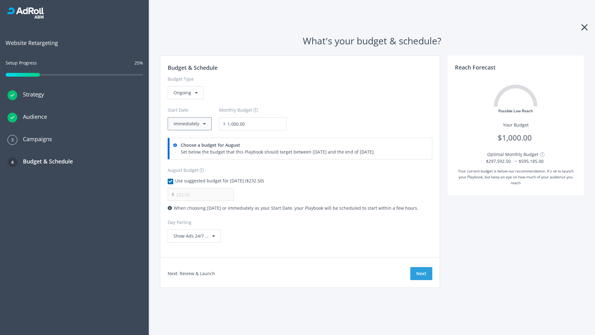
click at [189, 124] on button "Immediately" at bounding box center [190, 123] width 44 height 13
click at [421, 273] on button "Next" at bounding box center [421, 273] width 22 height 13
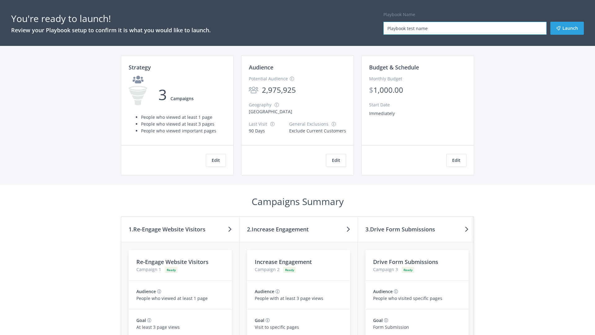
type input "Playbook test name"
click at [567, 28] on button "Launch" at bounding box center [566, 28] width 33 height 13
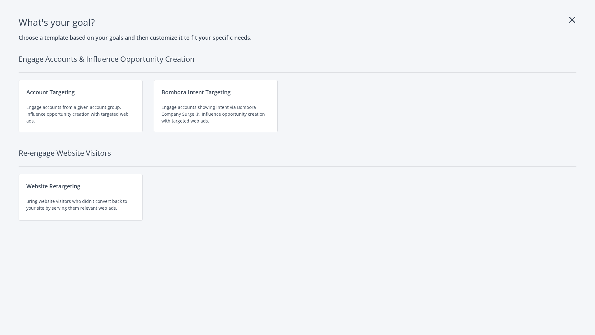
click at [81, 197] on div "Website Retargeting Bring website visitors who didn't convert back to your site…" at bounding box center [81, 197] width 124 height 46
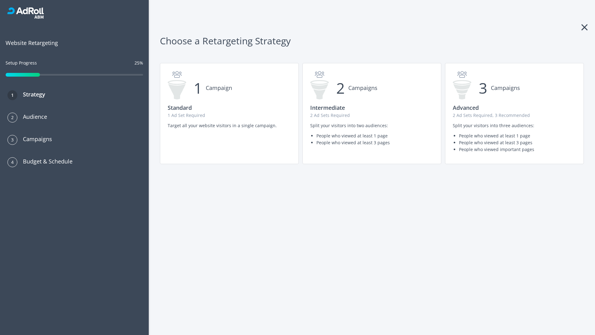
click at [372, 113] on p "2 Ad Sets Required" at bounding box center [371, 115] width 123 height 7
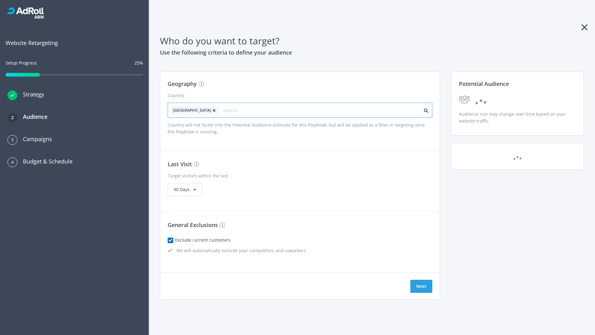
click at [233, 110] on input "text" at bounding box center [250, 110] width 55 height 9
type input "[GEOGRAPHIC_DATA]"
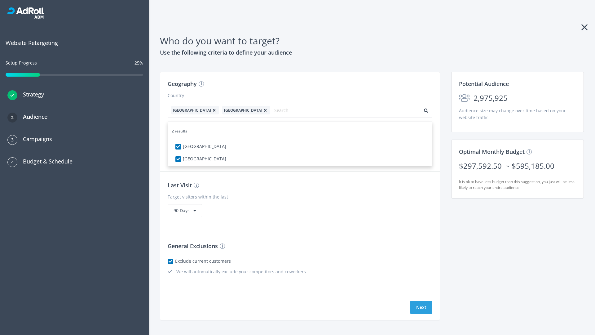
click at [211, 110] on icon at bounding box center [214, 110] width 6 height 4
checkbox input "false"
click at [421, 301] on button "Next" at bounding box center [421, 307] width 22 height 13
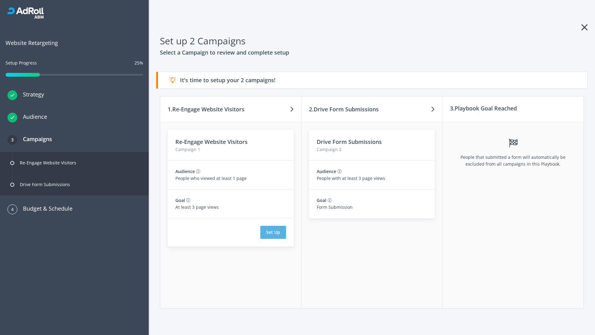
click at [273, 232] on button "Set Up" at bounding box center [273, 232] width 26 height 13
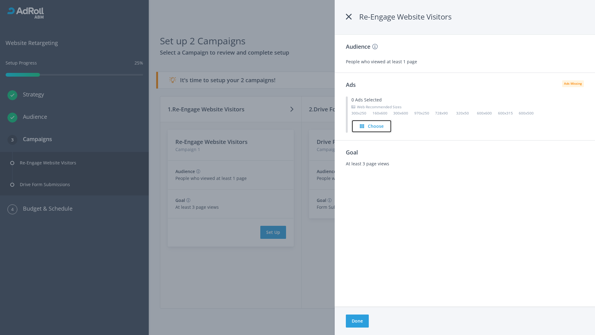
click at [372, 126] on h4 "Choose" at bounding box center [376, 126] width 16 height 7
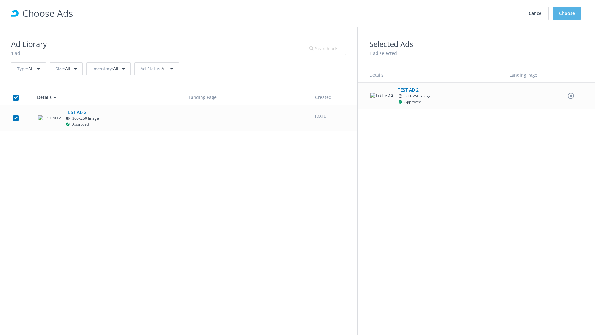
click at [567, 13] on button "Choose" at bounding box center [567, 13] width 28 height 13
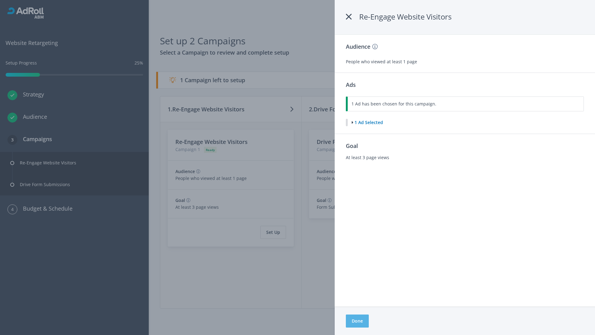
click at [357, 321] on button "Done" at bounding box center [357, 320] width 23 height 13
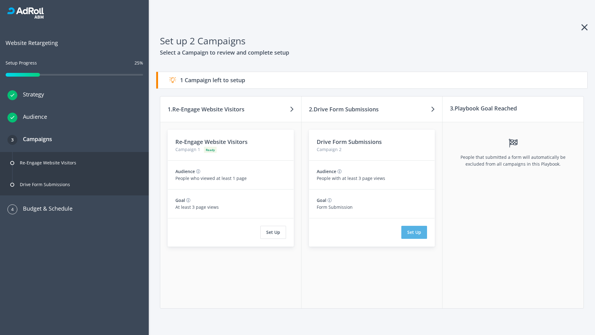
click at [414, 232] on button "Set Up" at bounding box center [414, 232] width 26 height 13
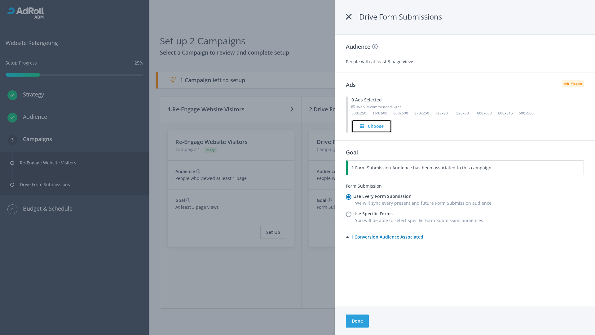
click at [372, 126] on h4 "Choose" at bounding box center [376, 126] width 16 height 7
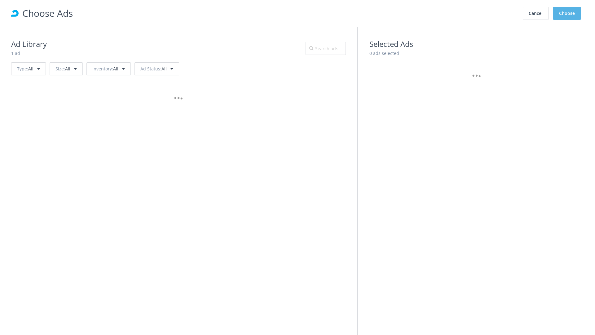
click at [567, 13] on button "Choose" at bounding box center [567, 13] width 28 height 13
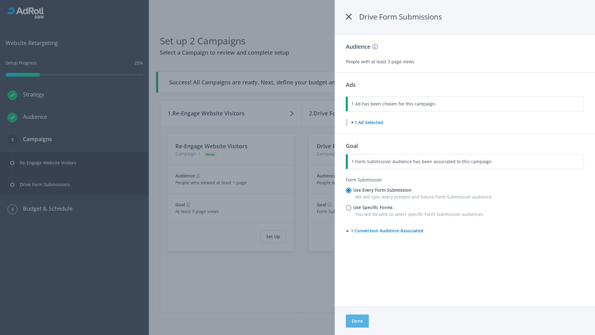
click at [357, 321] on button "Done" at bounding box center [357, 320] width 23 height 13
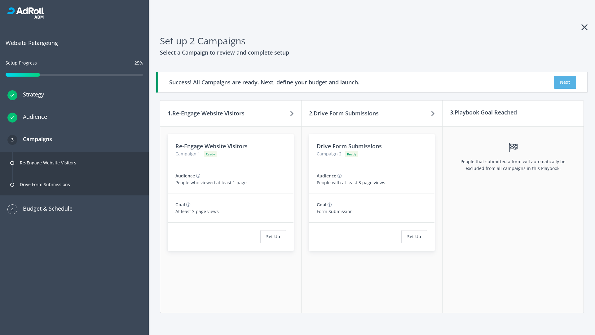
click at [565, 82] on button "Next" at bounding box center [565, 82] width 22 height 13
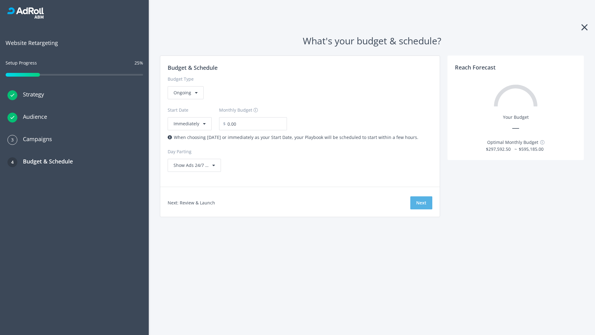
click at [421, 203] on button "Next" at bounding box center [421, 202] width 22 height 13
click at [185, 99] on div "Ongoing" at bounding box center [186, 92] width 36 height 13
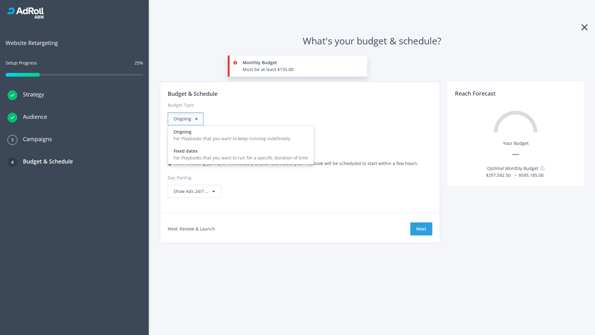
click at [239, 154] on div "For Playbooks that you want to run for a specific duration of time" at bounding box center [241, 157] width 135 height 7
click at [188, 119] on div "Ongoing" at bounding box center [186, 118] width 36 height 13
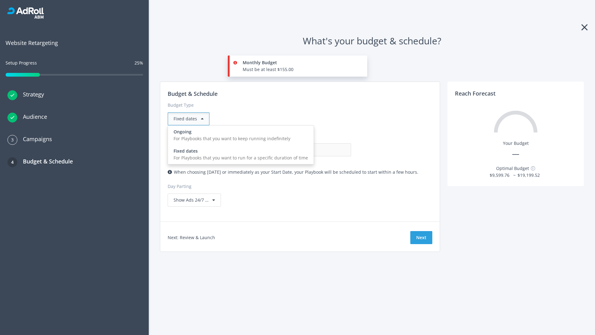
click at [239, 135] on div "For Playbooks that you want to keep running indefinitely" at bounding box center [241, 138] width 135 height 7
click at [290, 150] on input "0.00" at bounding box center [320, 149] width 61 height 13
click at [290, 150] on input "1.00" at bounding box center [320, 149] width 61 height 13
type input "1,000.00"
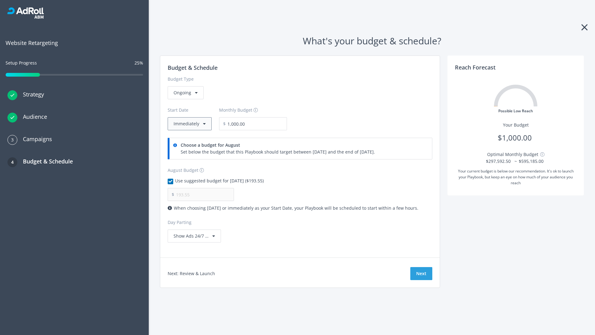
click at [189, 124] on button "Immediately" at bounding box center [190, 123] width 44 height 13
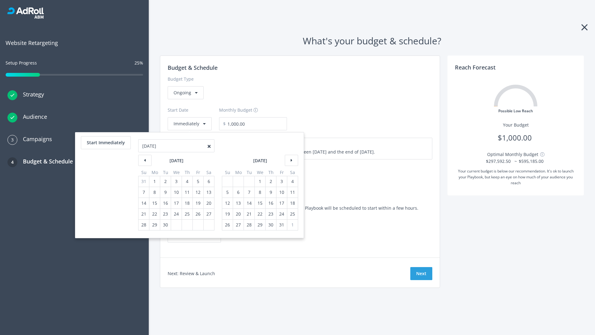
click at [227, 192] on div "5" at bounding box center [227, 192] width 8 height 11
type input "870.97"
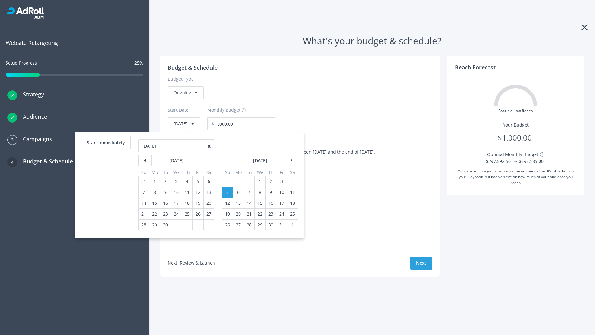
click at [259, 181] on div "1" at bounding box center [260, 181] width 8 height 11
click at [105, 143] on button "Start Immediately" at bounding box center [106, 142] width 50 height 13
type input "[DATE]"
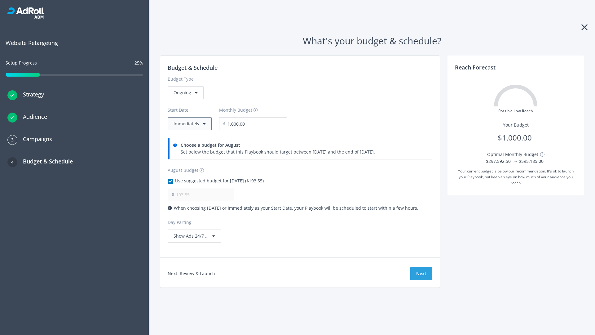
click at [189, 124] on button "Immediately" at bounding box center [190, 123] width 44 height 13
click at [421, 273] on button "Next" at bounding box center [421, 273] width 22 height 13
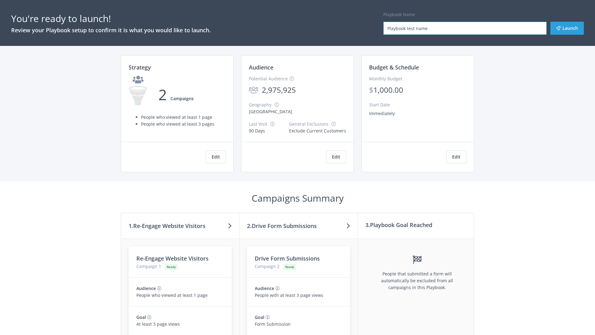
type input "Playbook test name"
click at [567, 28] on button "Launch" at bounding box center [566, 28] width 33 height 13
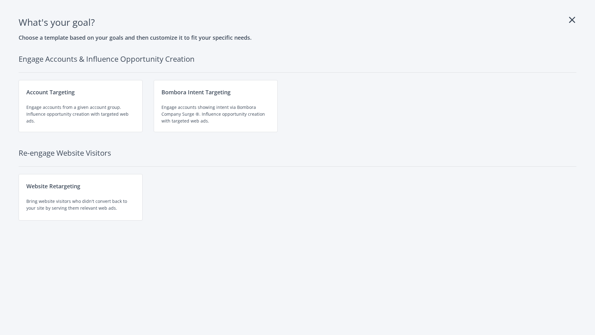
click at [81, 197] on div "Website Retargeting Bring website visitors who didn't convert back to your site…" at bounding box center [81, 197] width 124 height 46
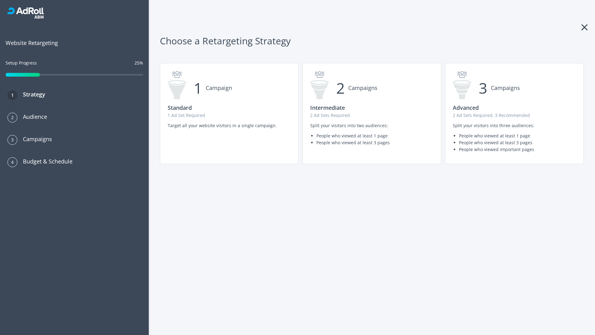
click at [229, 113] on p "1 Ad Set Required" at bounding box center [229, 115] width 123 height 7
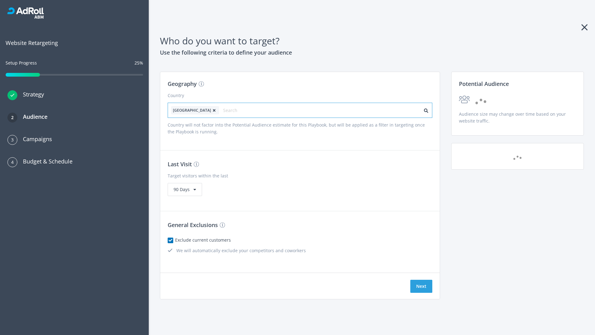
click at [233, 110] on input "text" at bounding box center [250, 110] width 55 height 9
type input "[GEOGRAPHIC_DATA]"
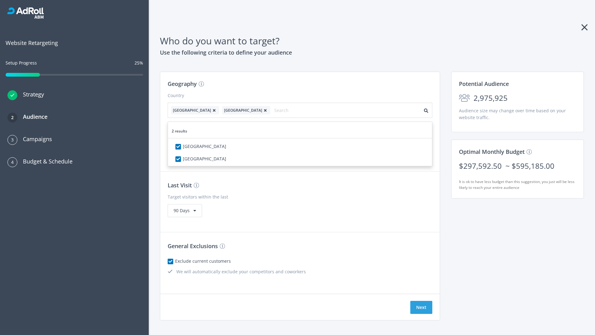
click at [211, 110] on icon at bounding box center [214, 110] width 6 height 4
checkbox input "false"
click at [421, 301] on button "Next" at bounding box center [421, 307] width 22 height 13
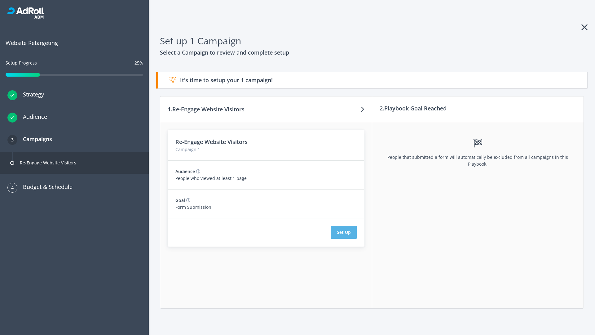
click at [344, 232] on button "Set Up" at bounding box center [344, 232] width 26 height 13
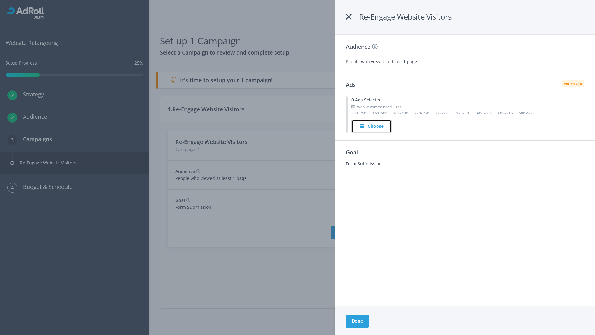
click at [372, 126] on h4 "Choose" at bounding box center [376, 126] width 16 height 7
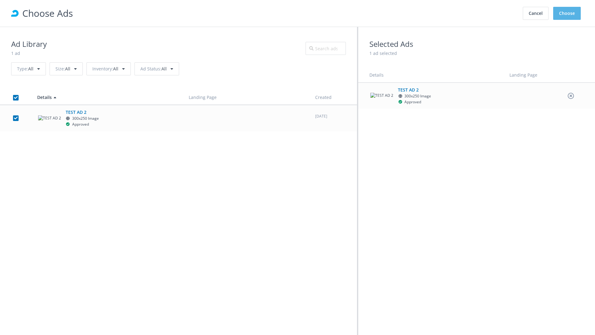
click at [567, 13] on button "Choose" at bounding box center [567, 13] width 28 height 13
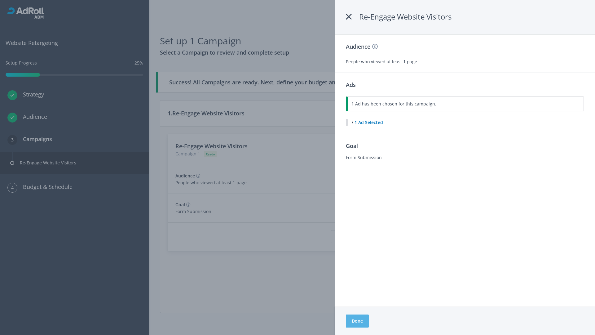
click at [357, 321] on button "Done" at bounding box center [357, 320] width 23 height 13
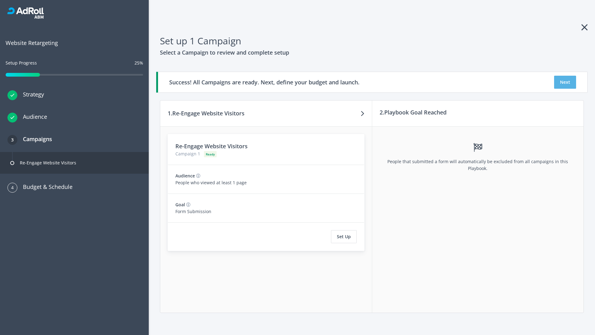
click at [565, 82] on button "Next" at bounding box center [565, 82] width 22 height 13
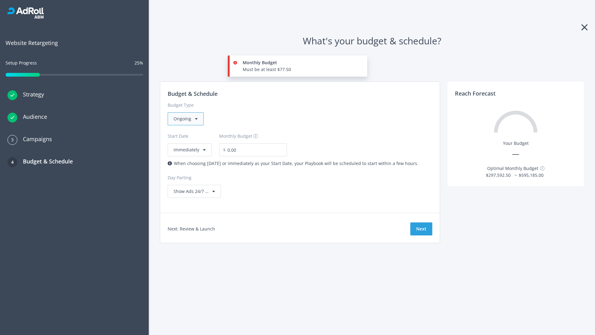
click at [185, 119] on div "Ongoing" at bounding box center [186, 118] width 36 height 13
click at [239, 154] on div "For Playbooks that you want to run for a specific duration of time" at bounding box center [241, 157] width 135 height 7
click at [188, 119] on div "Ongoing" at bounding box center [186, 118] width 36 height 13
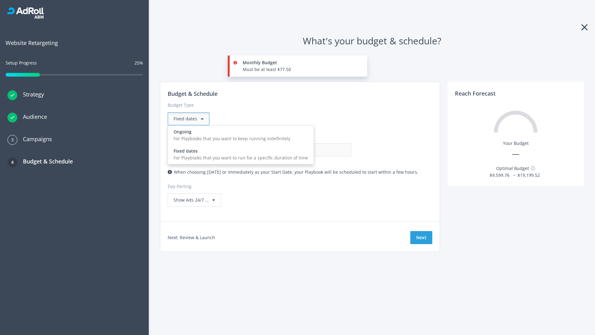
click at [239, 135] on div "For Playbooks that you want to keep running indefinitely" at bounding box center [241, 138] width 135 height 7
click at [290, 150] on input "0.00" at bounding box center [320, 149] width 61 height 13
click at [290, 150] on input "1.00" at bounding box center [320, 149] width 61 height 13
type input "1,000.00"
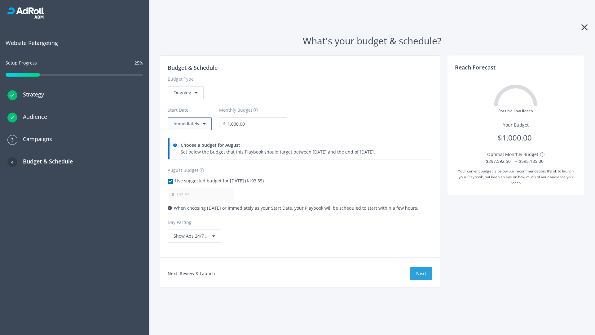
click at [189, 124] on button "Immediately" at bounding box center [190, 123] width 44 height 13
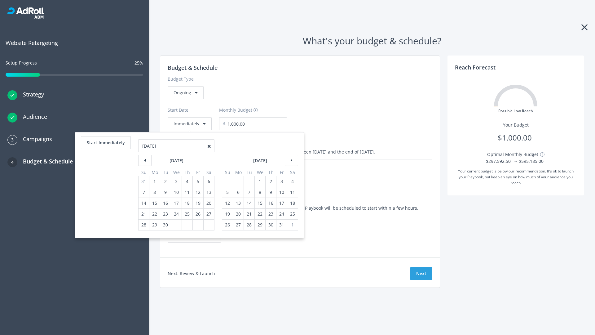
click at [227, 192] on div "5" at bounding box center [227, 192] width 8 height 11
type input "870.97"
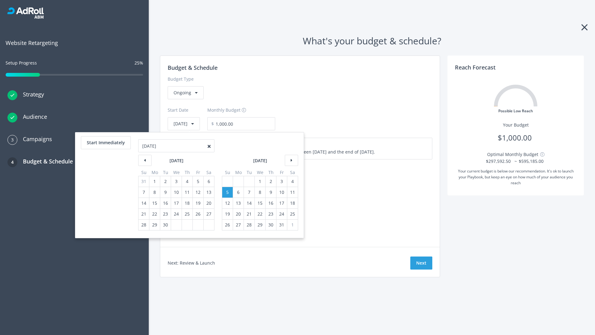
click at [259, 181] on div "1" at bounding box center [260, 181] width 8 height 11
click at [105, 143] on button "Start Immediately" at bounding box center [106, 142] width 50 height 13
type input "08/26/2025"
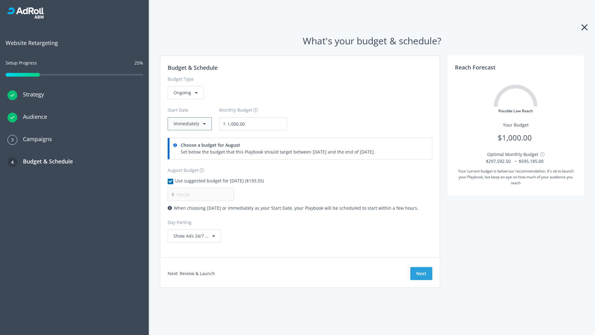
click at [189, 124] on button "Immediately" at bounding box center [190, 123] width 44 height 13
click at [421, 273] on button "Next" at bounding box center [421, 273] width 22 height 13
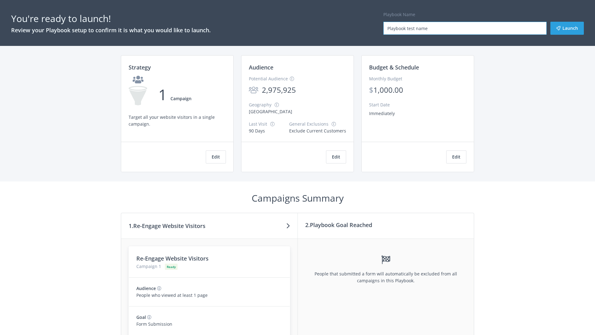
type input "Playbook test name"
click at [567, 28] on button "Launch" at bounding box center [566, 28] width 33 height 13
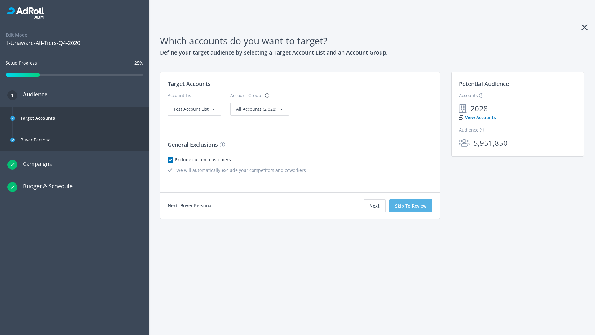
click at [411, 206] on button "Skip To Review" at bounding box center [410, 205] width 43 height 13
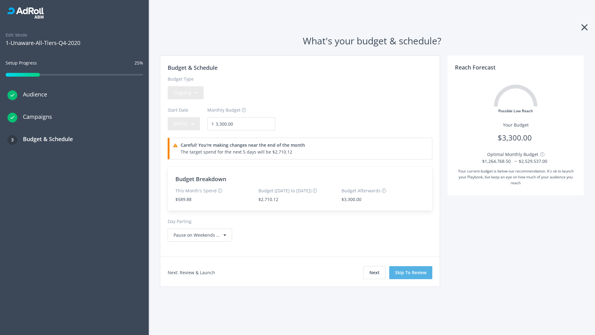
click at [411, 272] on button "Skip To Review" at bounding box center [410, 272] width 43 height 13
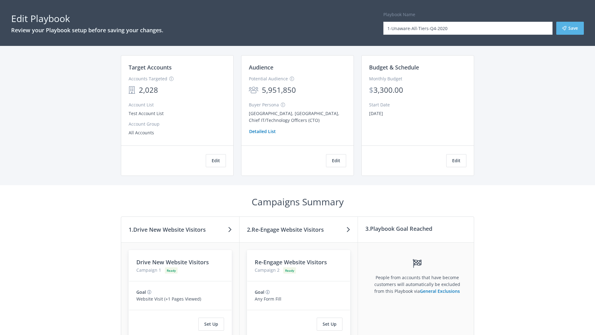
click at [570, 28] on button "Save" at bounding box center [570, 28] width 28 height 13
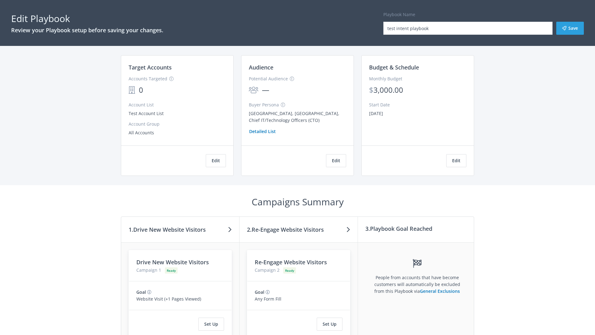
scroll to position [57, 0]
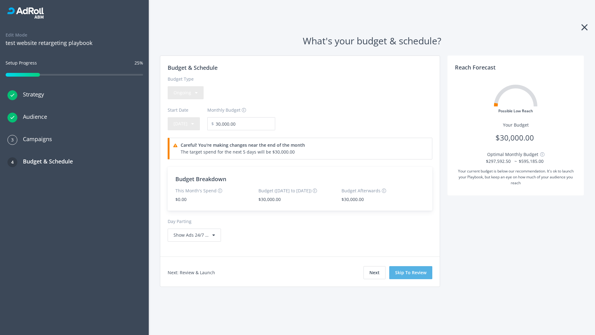
click at [411, 272] on button "Skip To Review" at bounding box center [410, 272] width 43 height 13
